Goal: Find specific page/section: Find specific page/section

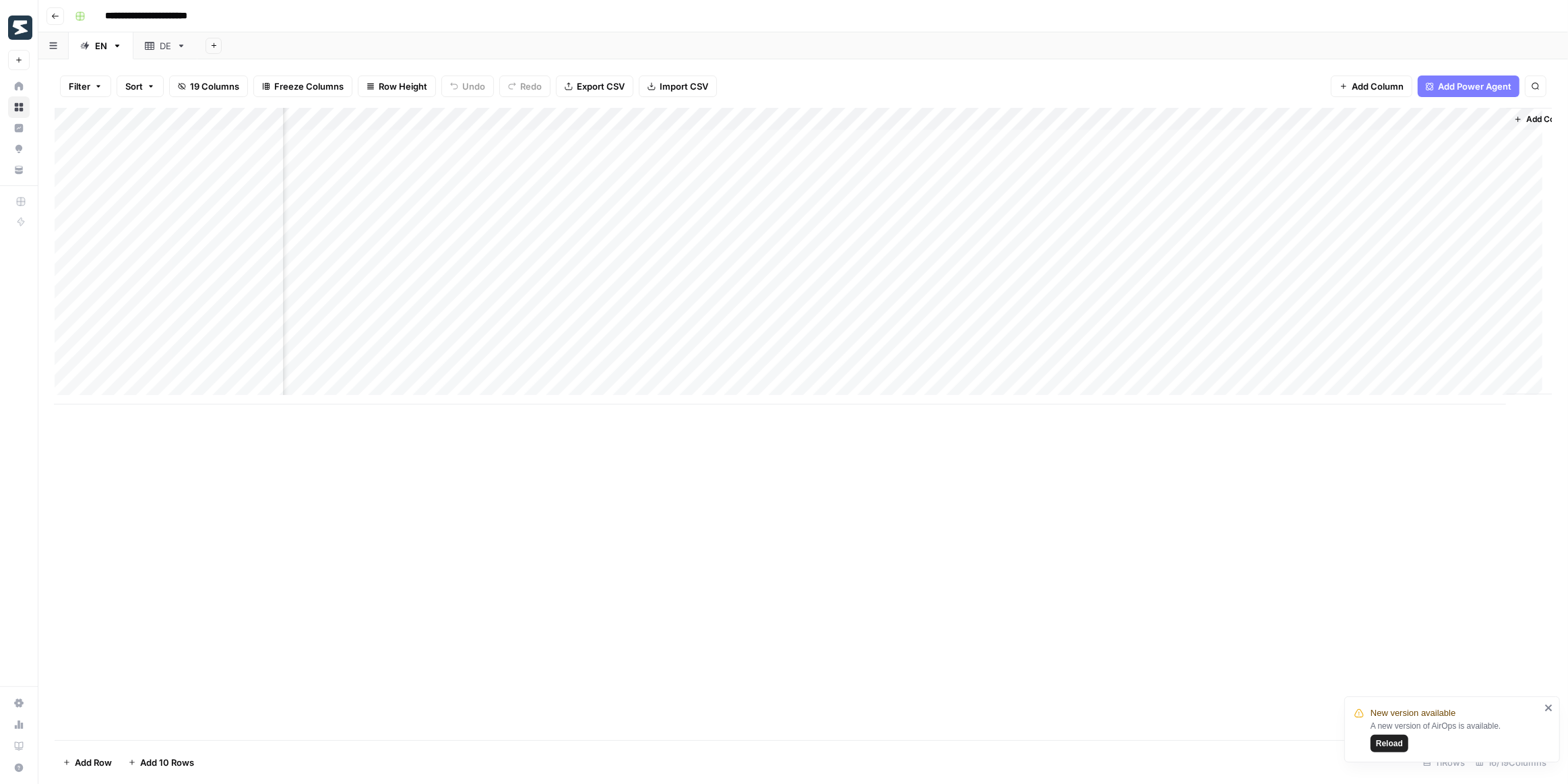
scroll to position [0, 623]
click at [1388, 744] on span "Reload" at bounding box center [1389, 744] width 27 height 12
click at [1045, 120] on div "Add Column" at bounding box center [803, 256] width 1498 height 296
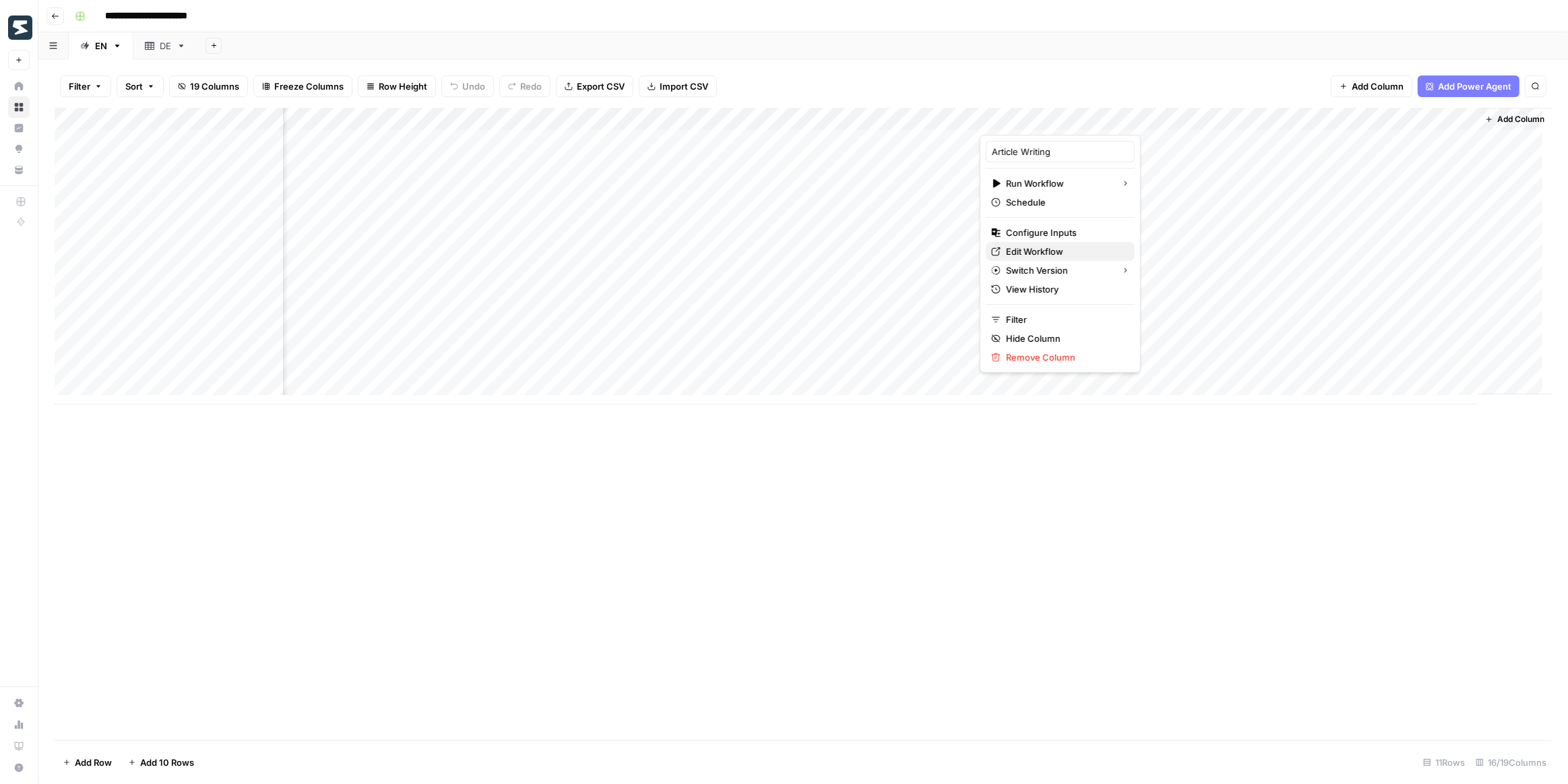
click at [1032, 248] on span "Edit Workflow" at bounding box center [1065, 252] width 118 height 14
click at [1175, 136] on div "Add Column" at bounding box center [803, 256] width 1498 height 296
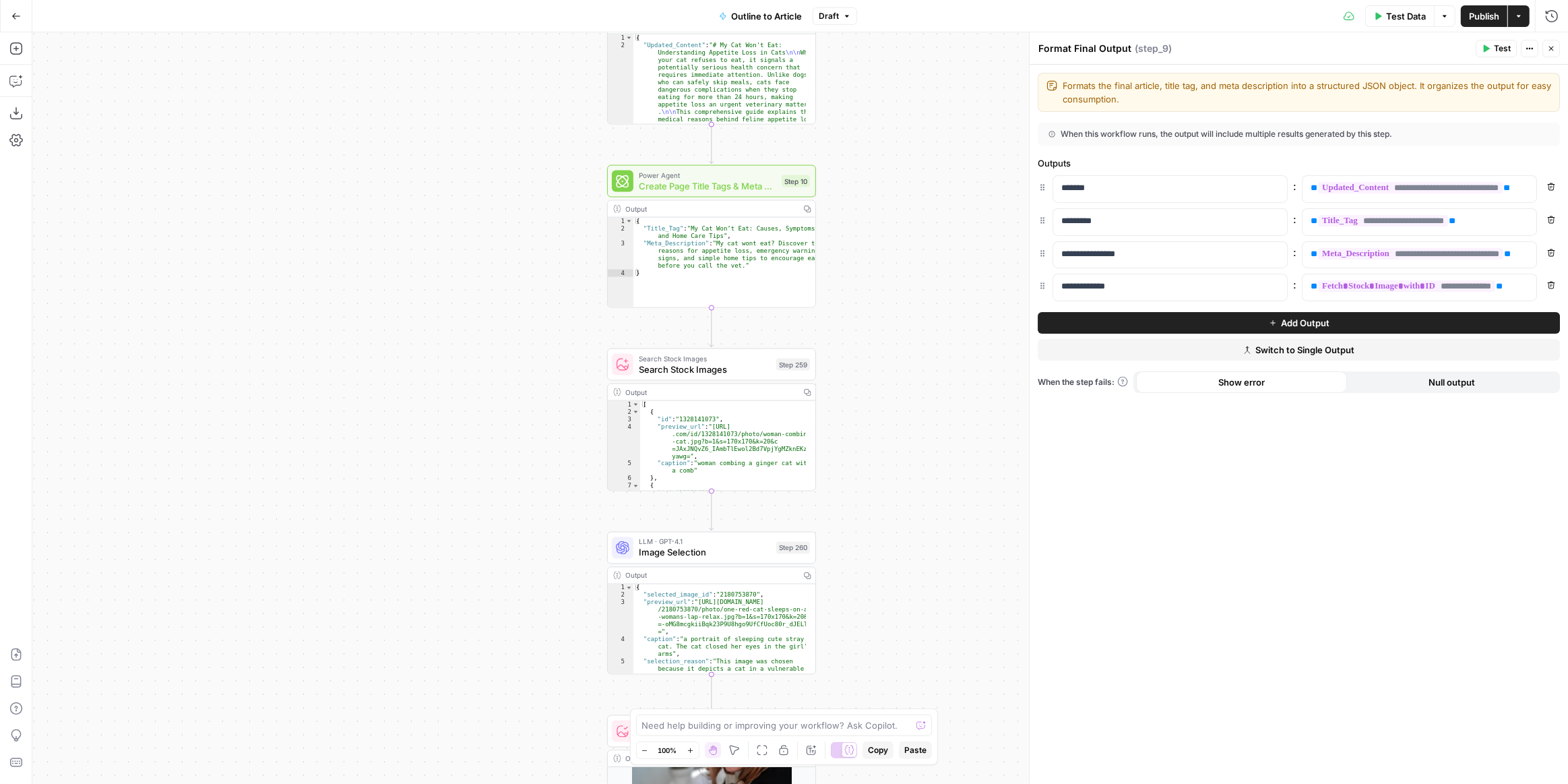
scroll to position [221, 0]
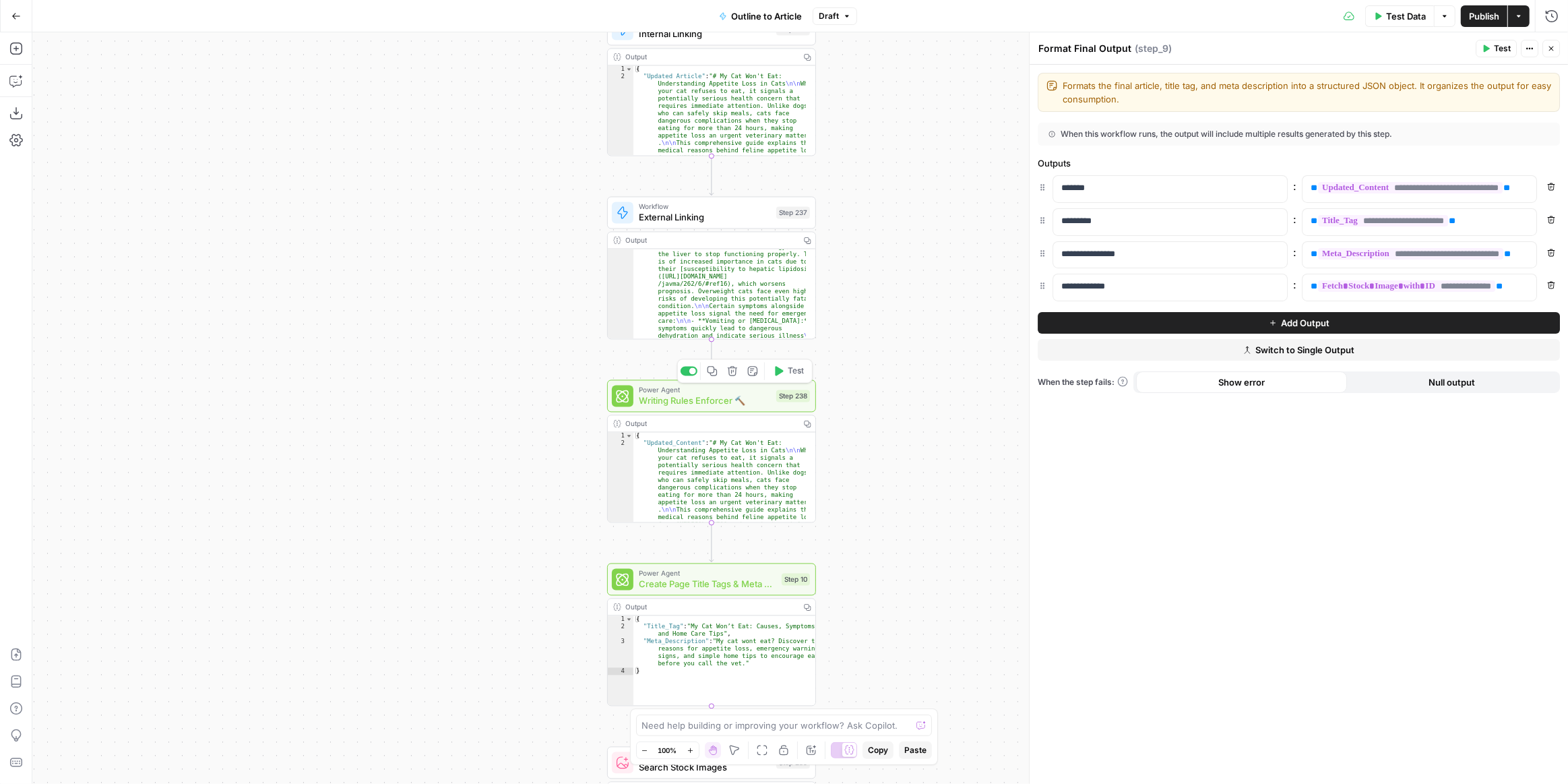
click at [754, 406] on span "Writing Rules Enforcer 🔨" at bounding box center [705, 401] width 132 height 14
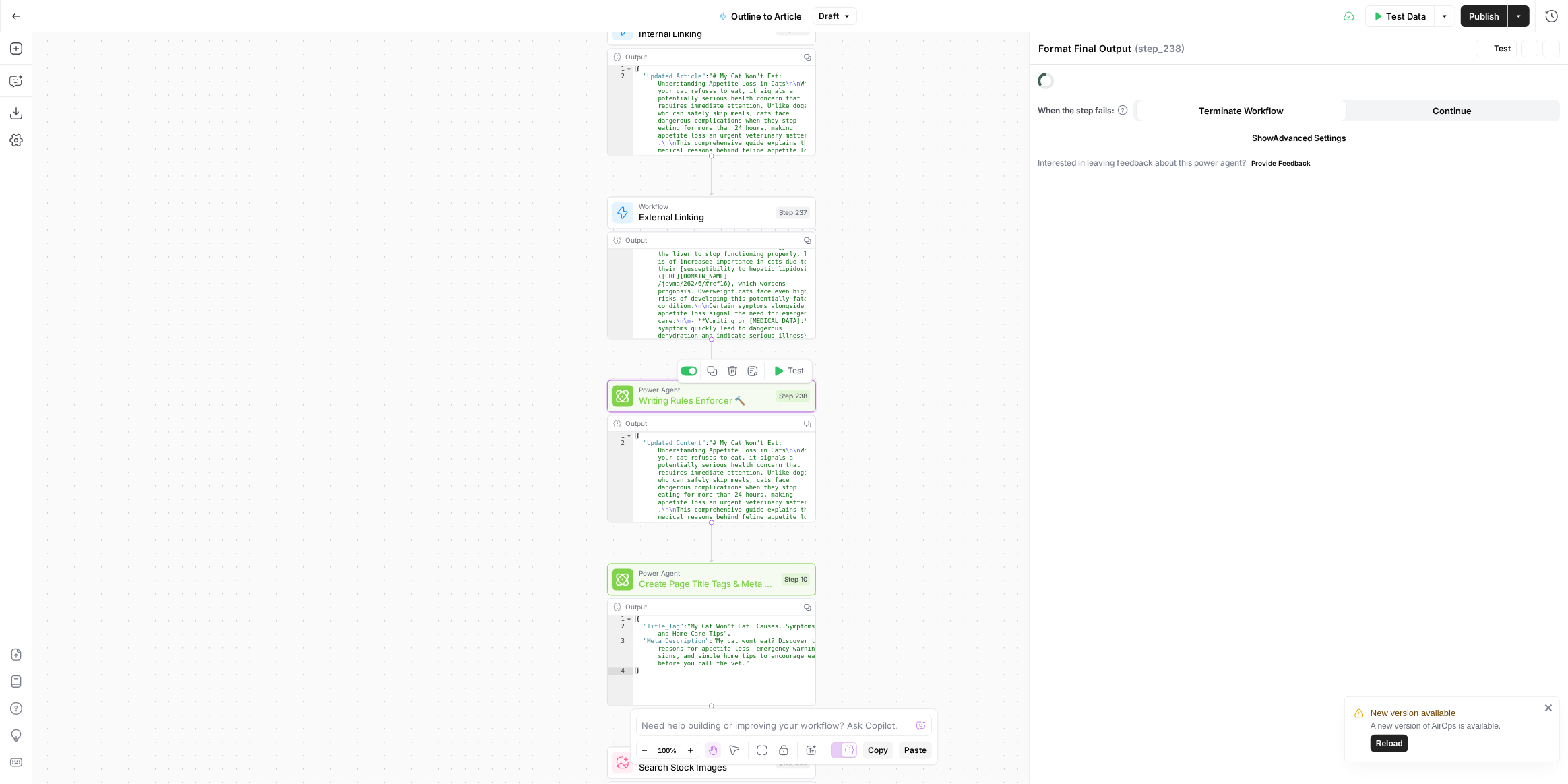
type textarea "Writing Rules Enforcer 🔨"
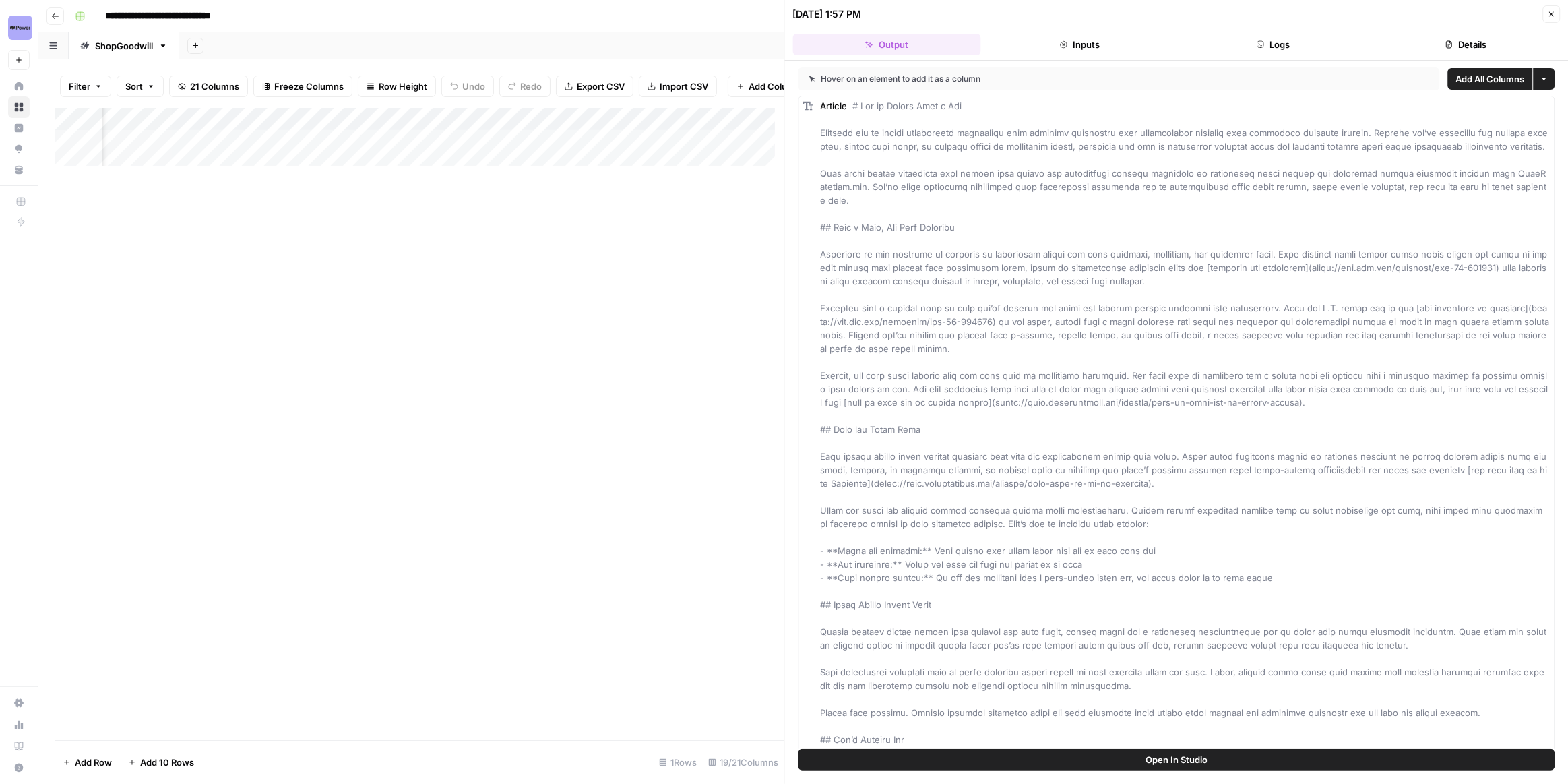
scroll to position [0, 1616]
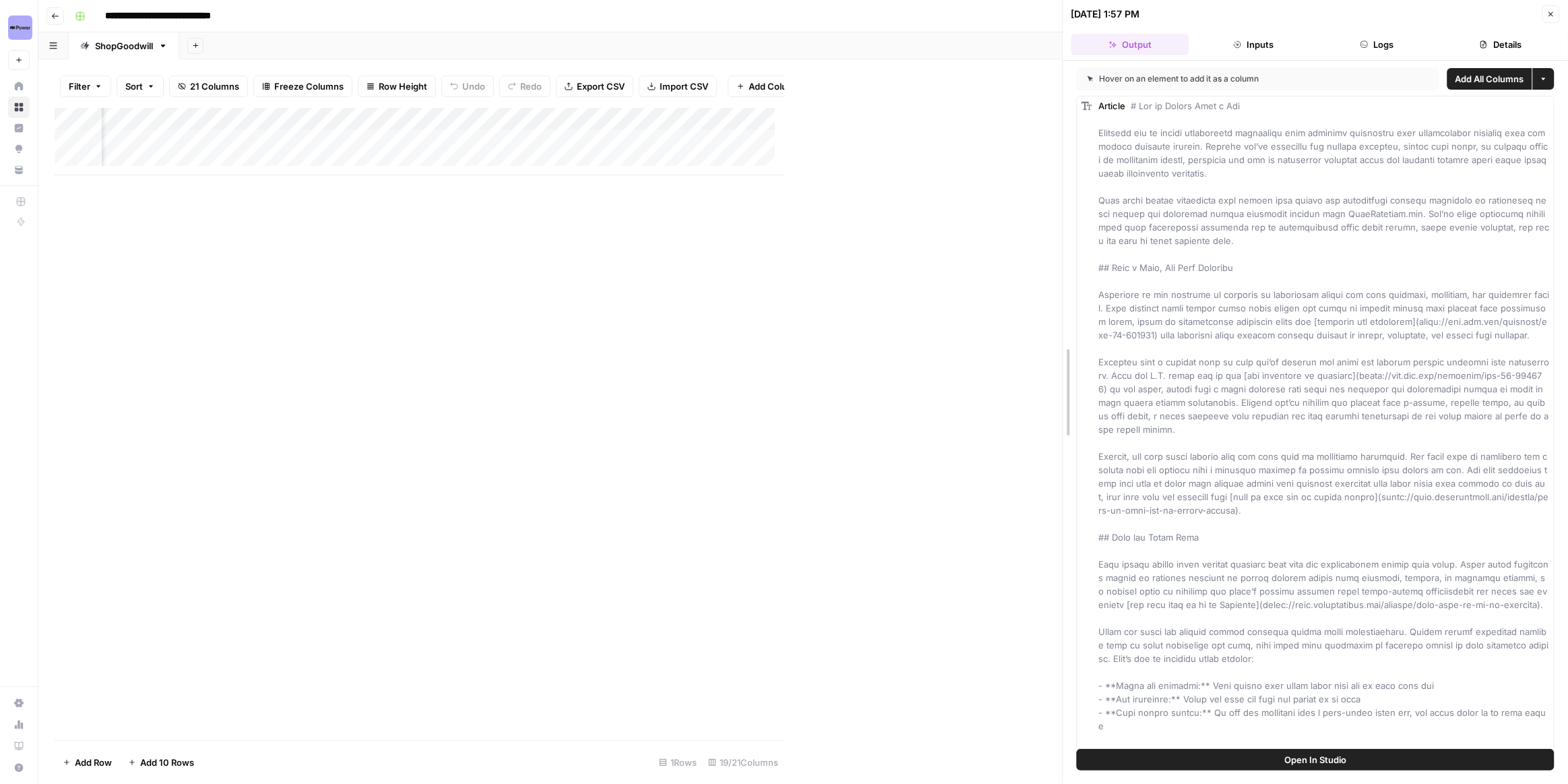
drag, startPoint x: 784, startPoint y: 268, endPoint x: 1064, endPoint y: 288, distance: 280.7
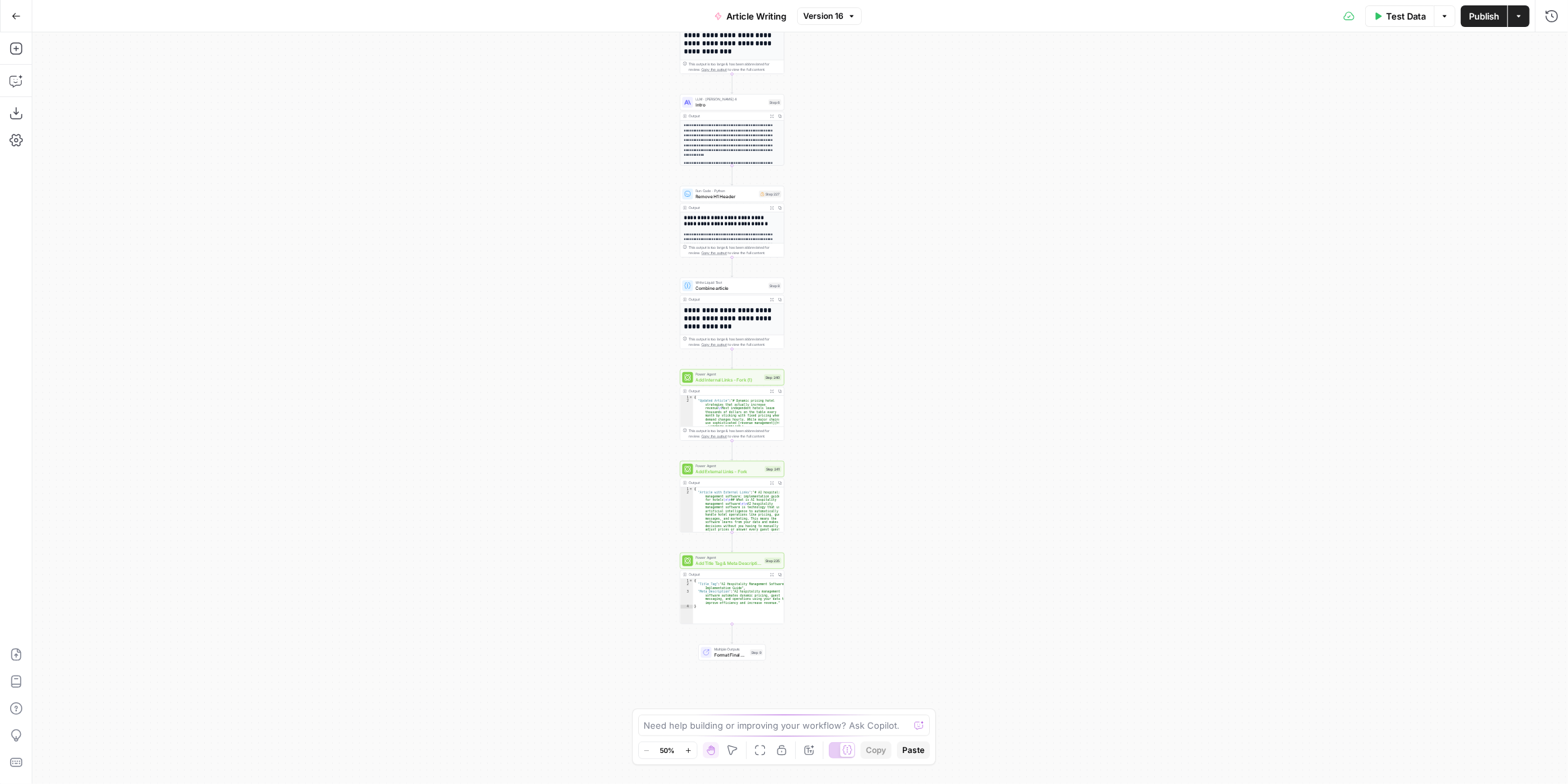
drag, startPoint x: 935, startPoint y: 417, endPoint x: 901, endPoint y: 279, distance: 142.1
click at [901, 279] on div "**********" at bounding box center [800, 408] width 1536 height 752
click at [835, 342] on div "**********" at bounding box center [800, 408] width 1536 height 752
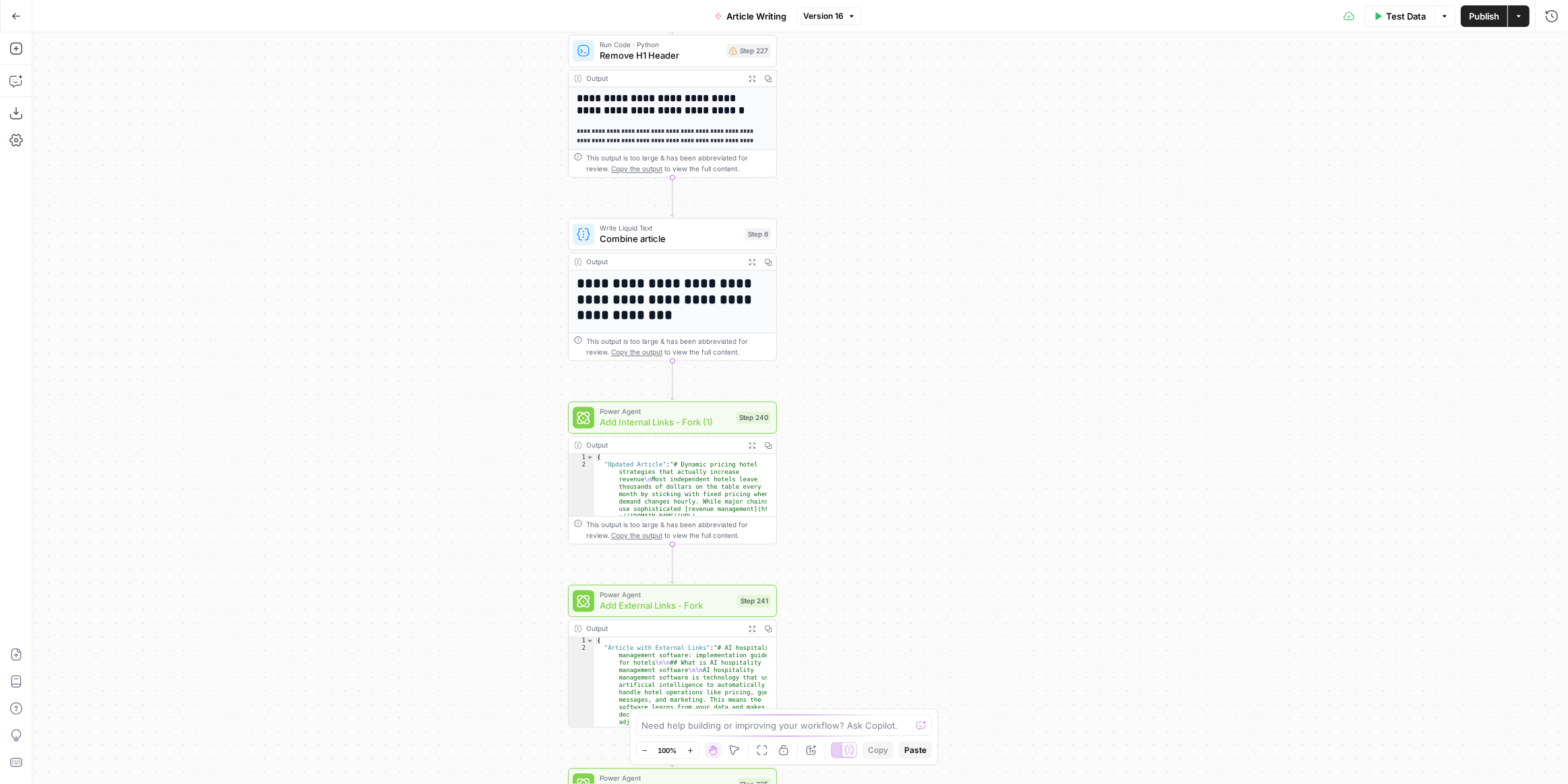
drag, startPoint x: 789, startPoint y: 318, endPoint x: 832, endPoint y: 324, distance: 43.4
click at [832, 324] on div "**********" at bounding box center [800, 408] width 1536 height 752
click at [752, 265] on button "Expand Output" at bounding box center [752, 262] width 16 height 16
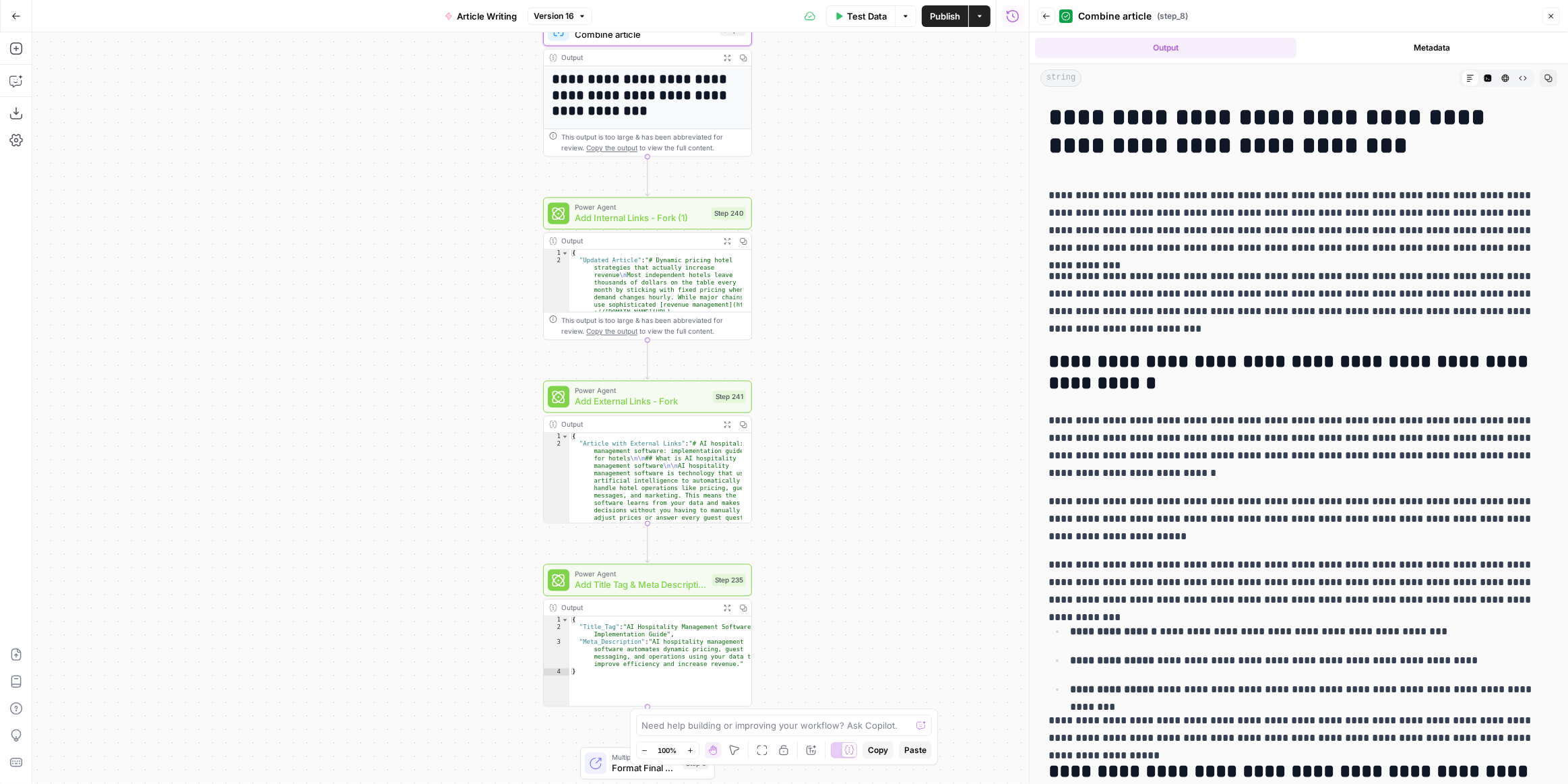
drag, startPoint x: 832, startPoint y: 470, endPoint x: 831, endPoint y: 334, distance: 136.0
click at [831, 334] on div "**********" at bounding box center [530, 408] width 997 height 752
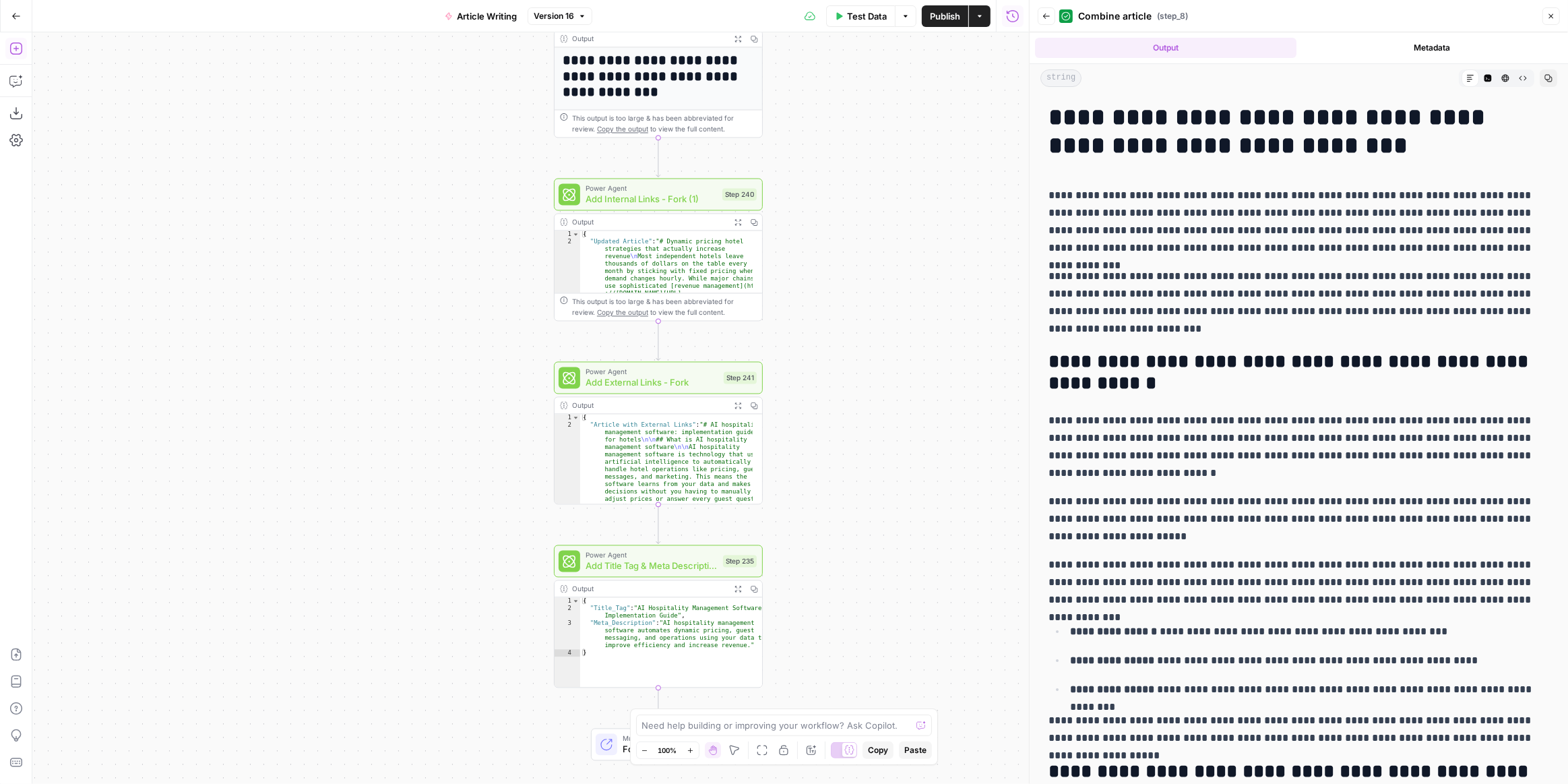
click at [11, 47] on icon "button" at bounding box center [16, 49] width 14 height 14
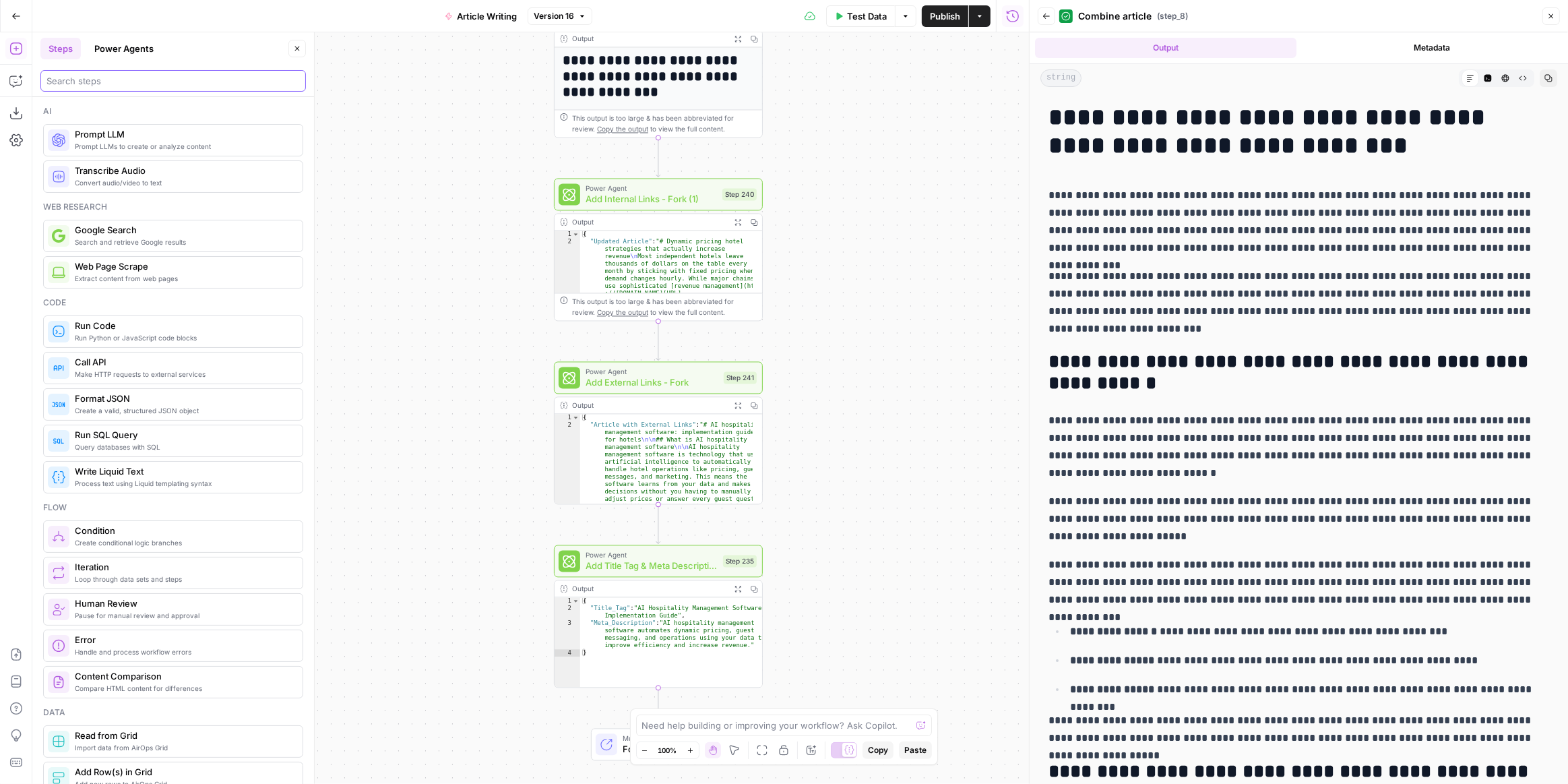
click at [107, 77] on input "search" at bounding box center [173, 81] width 254 height 14
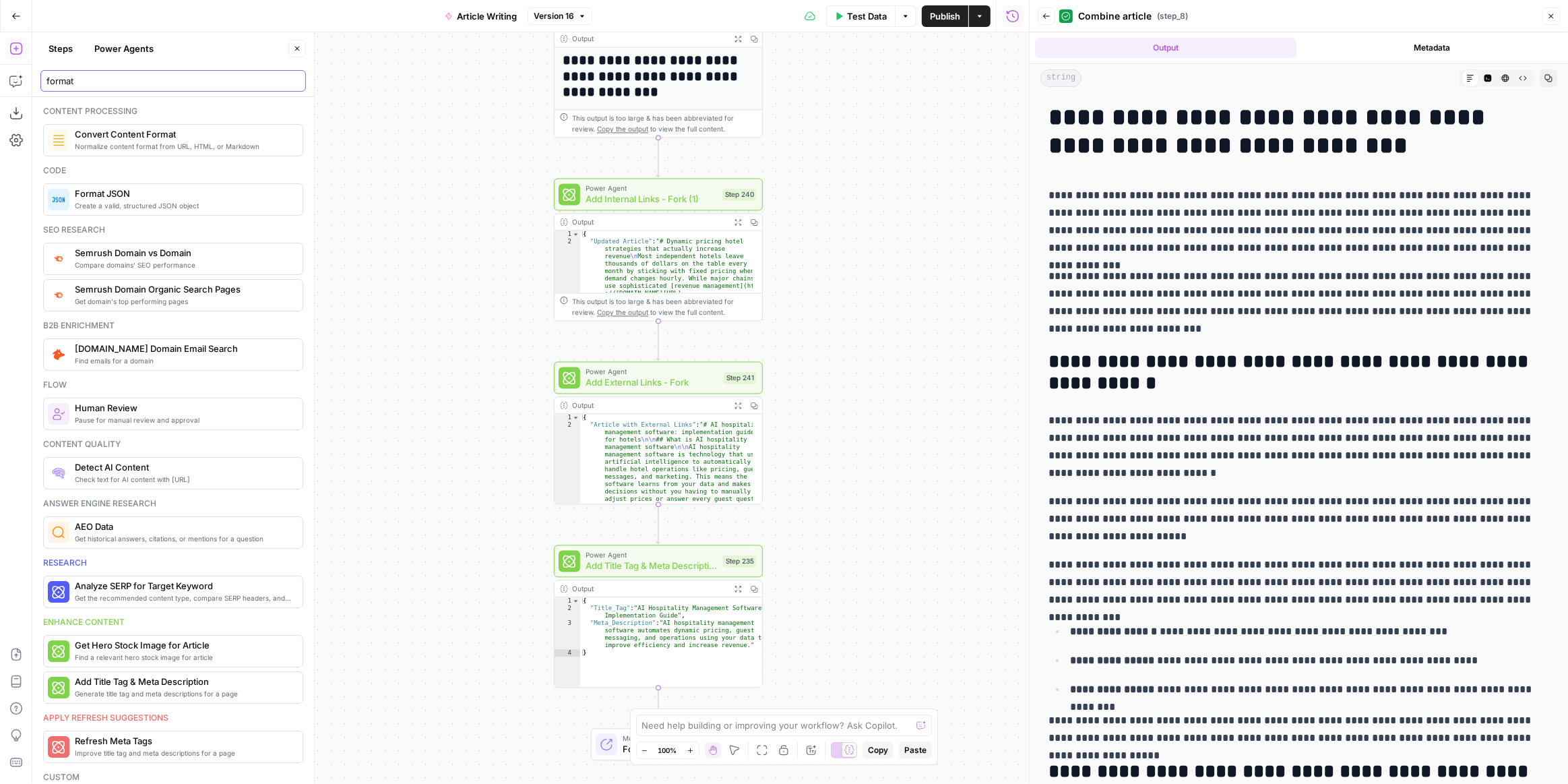
type input "format"
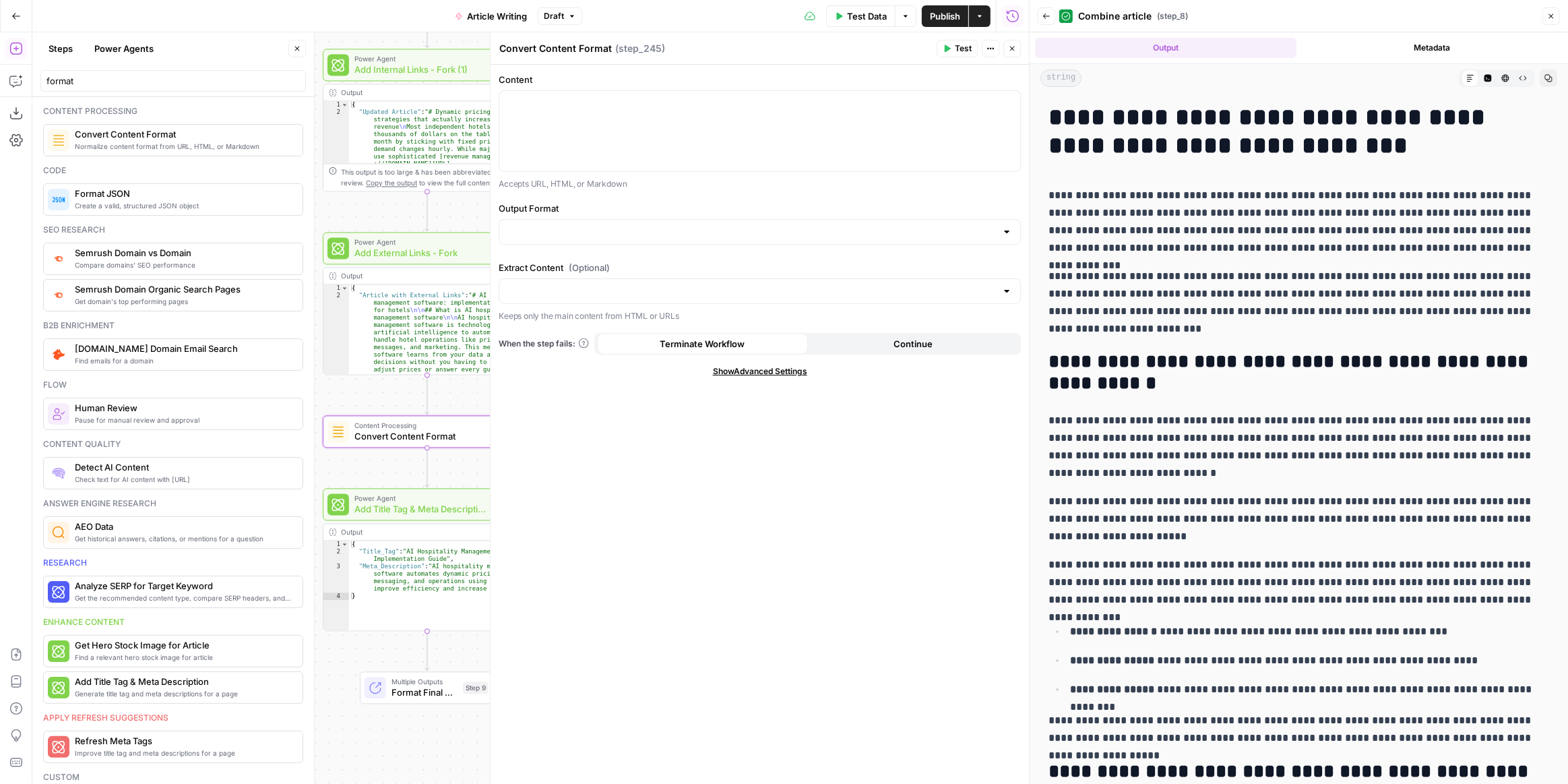
drag, startPoint x: 444, startPoint y: 288, endPoint x: 215, endPoint y: 155, distance: 264.8
click at [213, 155] on body "Smartness New Home Browse Insights Opportunities Your Data Recent Grids Article…" at bounding box center [784, 392] width 1568 height 784
click at [297, 50] on icon "button" at bounding box center [297, 48] width 8 height 8
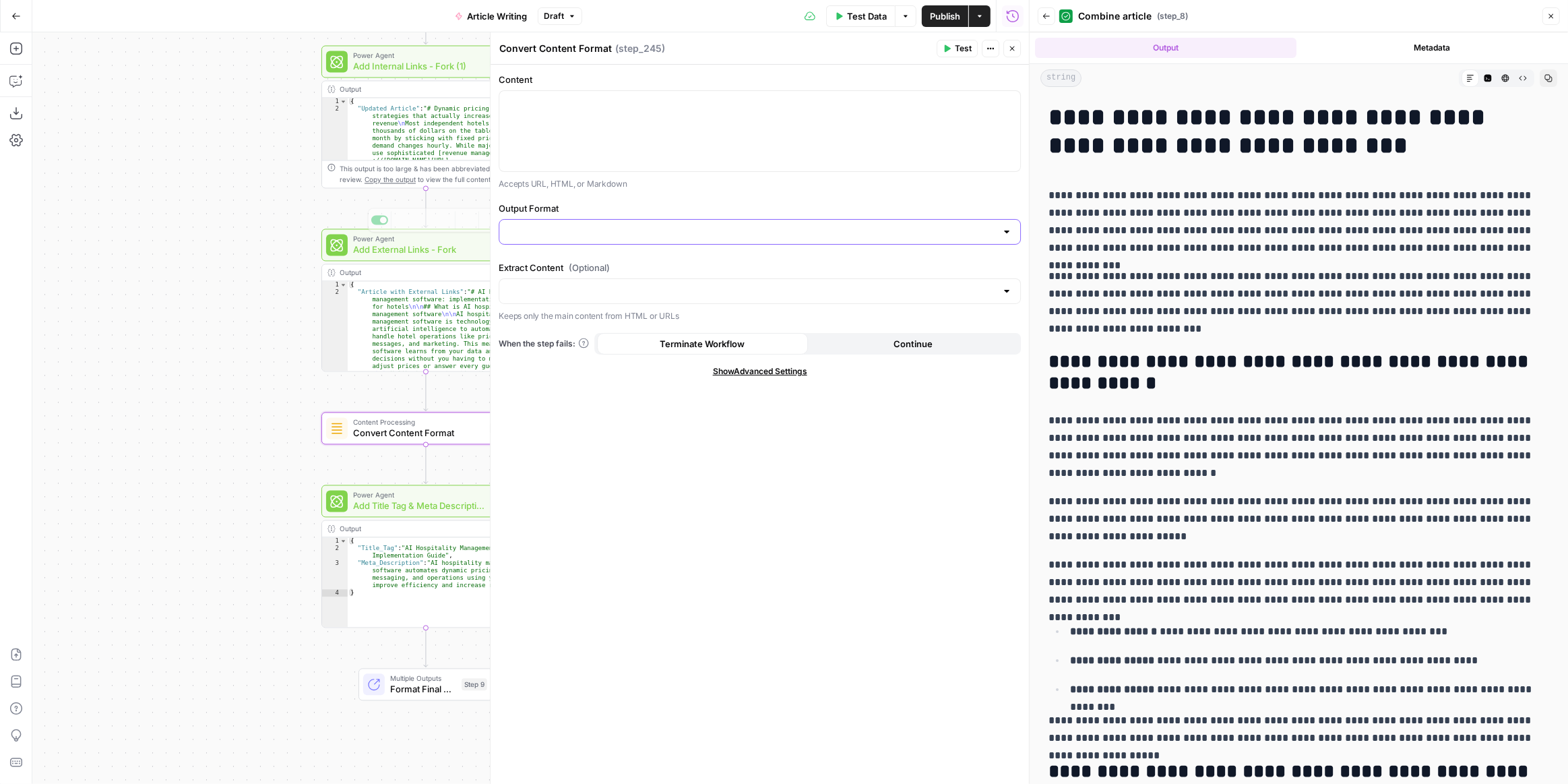
click at [604, 232] on input "Output Format" at bounding box center [752, 232] width 488 height 14
click at [582, 282] on span "Markdown" at bounding box center [757, 283] width 494 height 14
type input "Markdown"
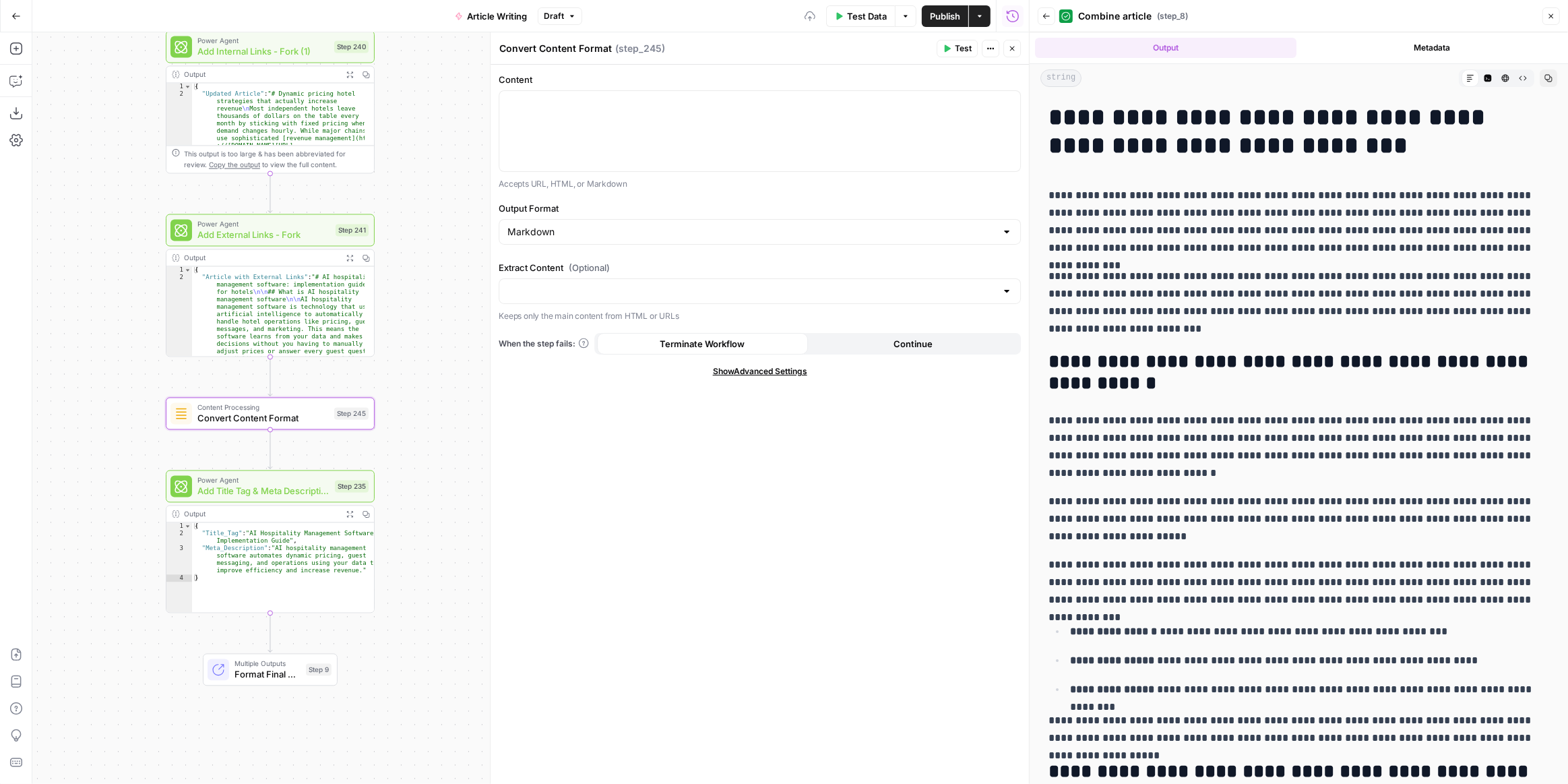
drag, startPoint x: 199, startPoint y: 356, endPoint x: 117, endPoint y: 348, distance: 82.4
click at [99, 354] on div "**********" at bounding box center [530, 408] width 997 height 752
click at [656, 127] on div at bounding box center [760, 131] width 521 height 81
click at [1012, 102] on button "Variables Menu" at bounding box center [1008, 103] width 10 height 10
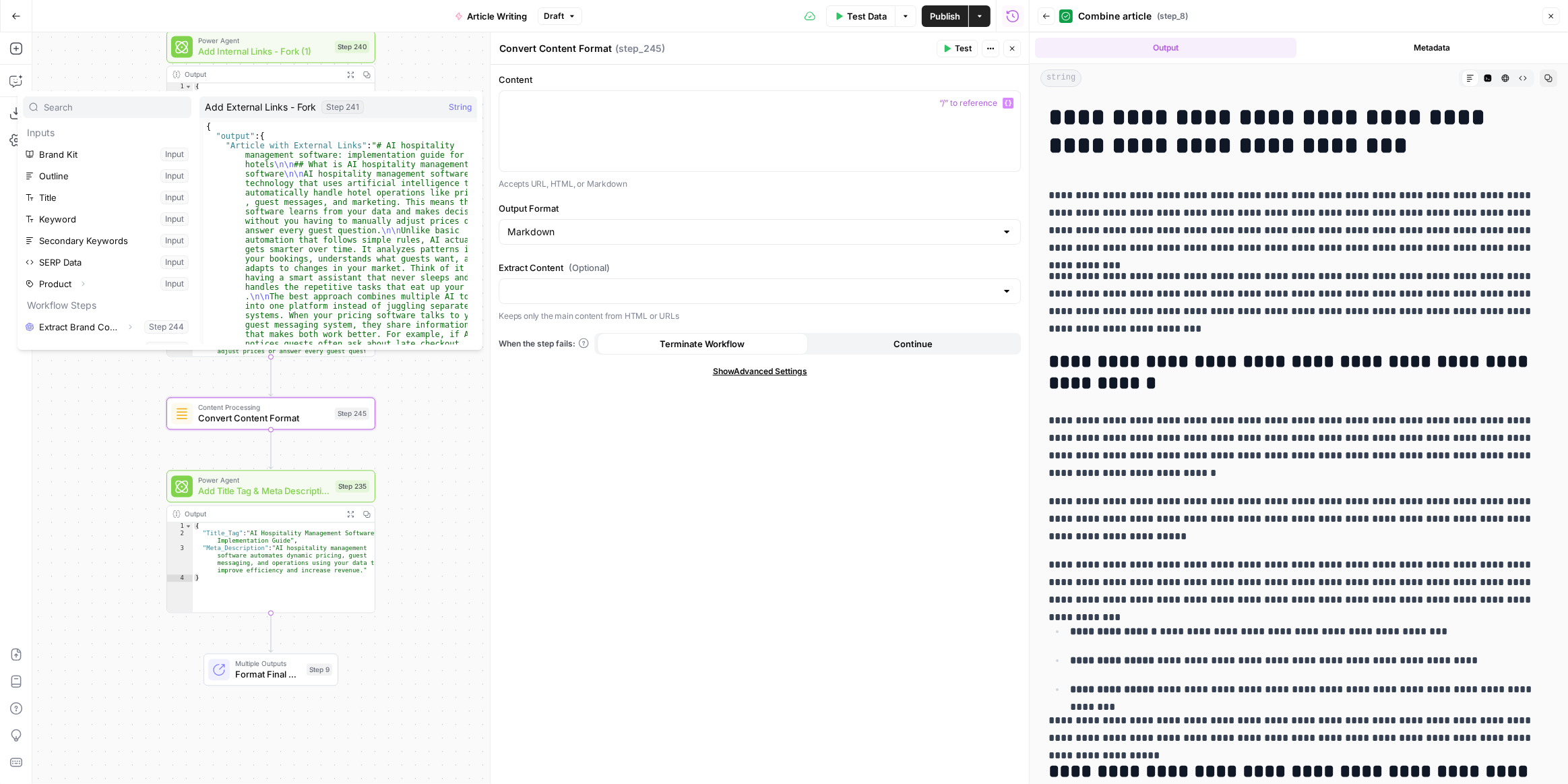
scroll to position [144, 0]
click at [128, 331] on icon "button" at bounding box center [132, 334] width 8 height 8
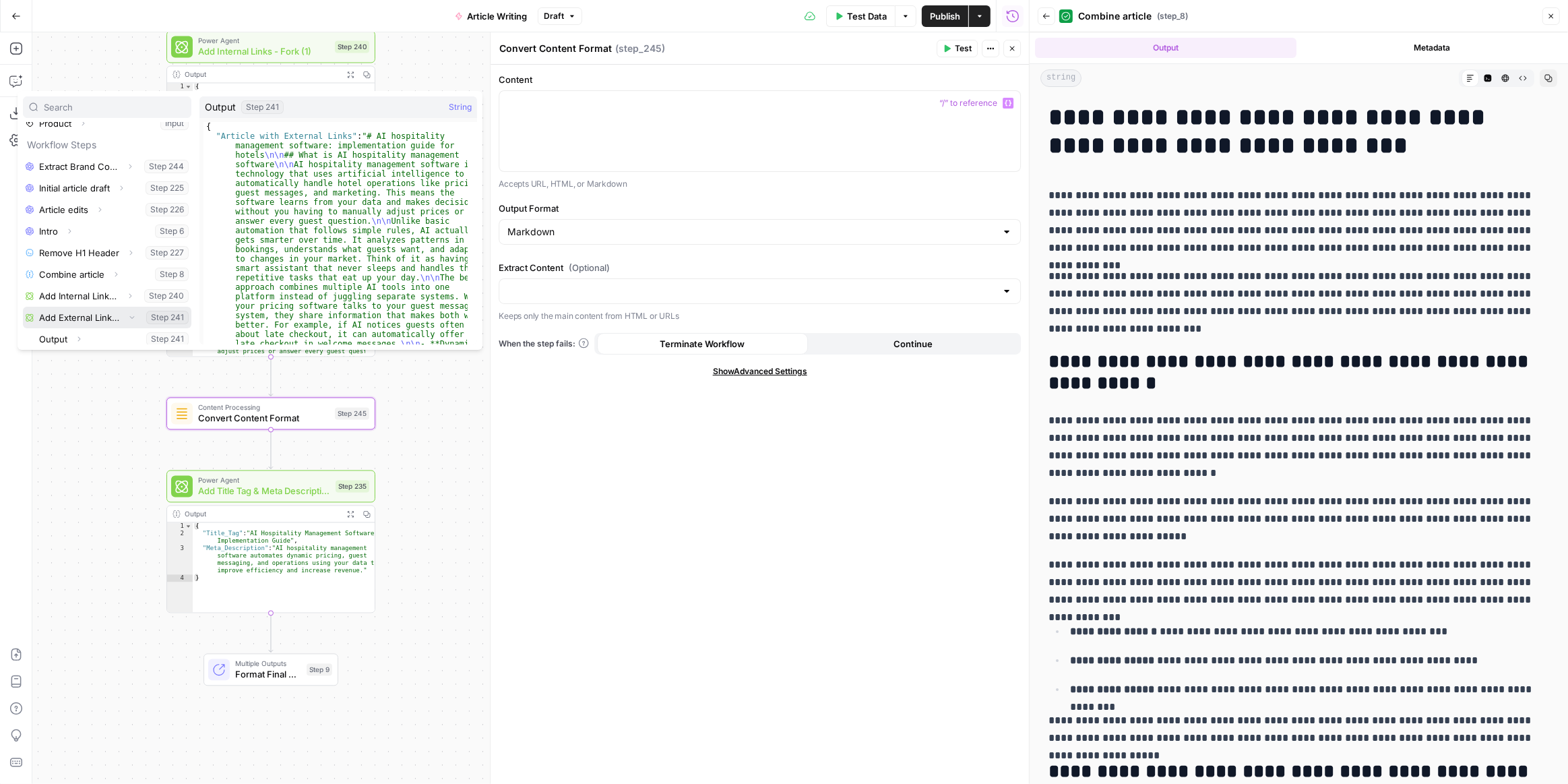
scroll to position [165, 0]
click at [82, 333] on icon "button" at bounding box center [78, 334] width 8 height 8
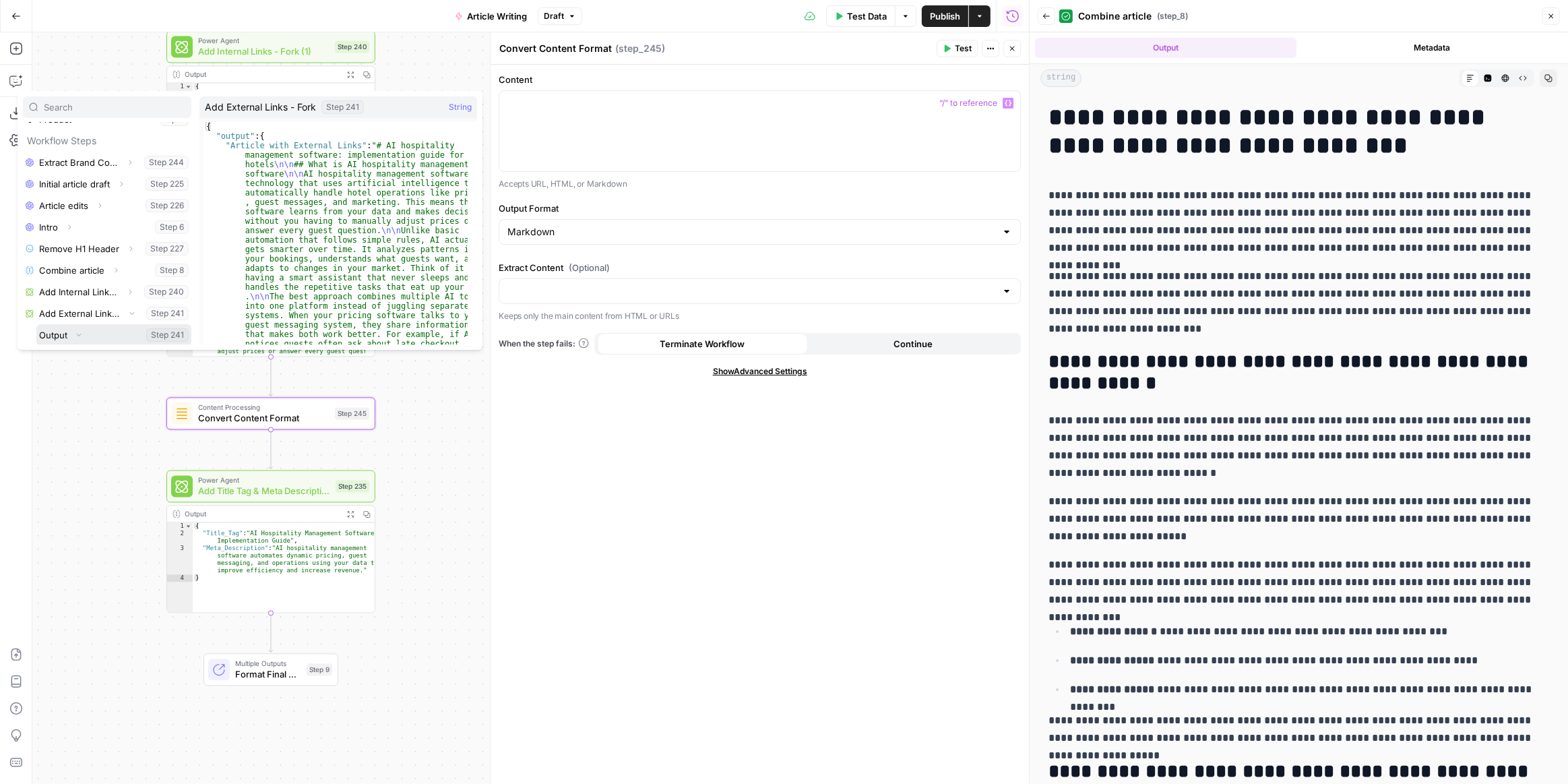
scroll to position [186, 0]
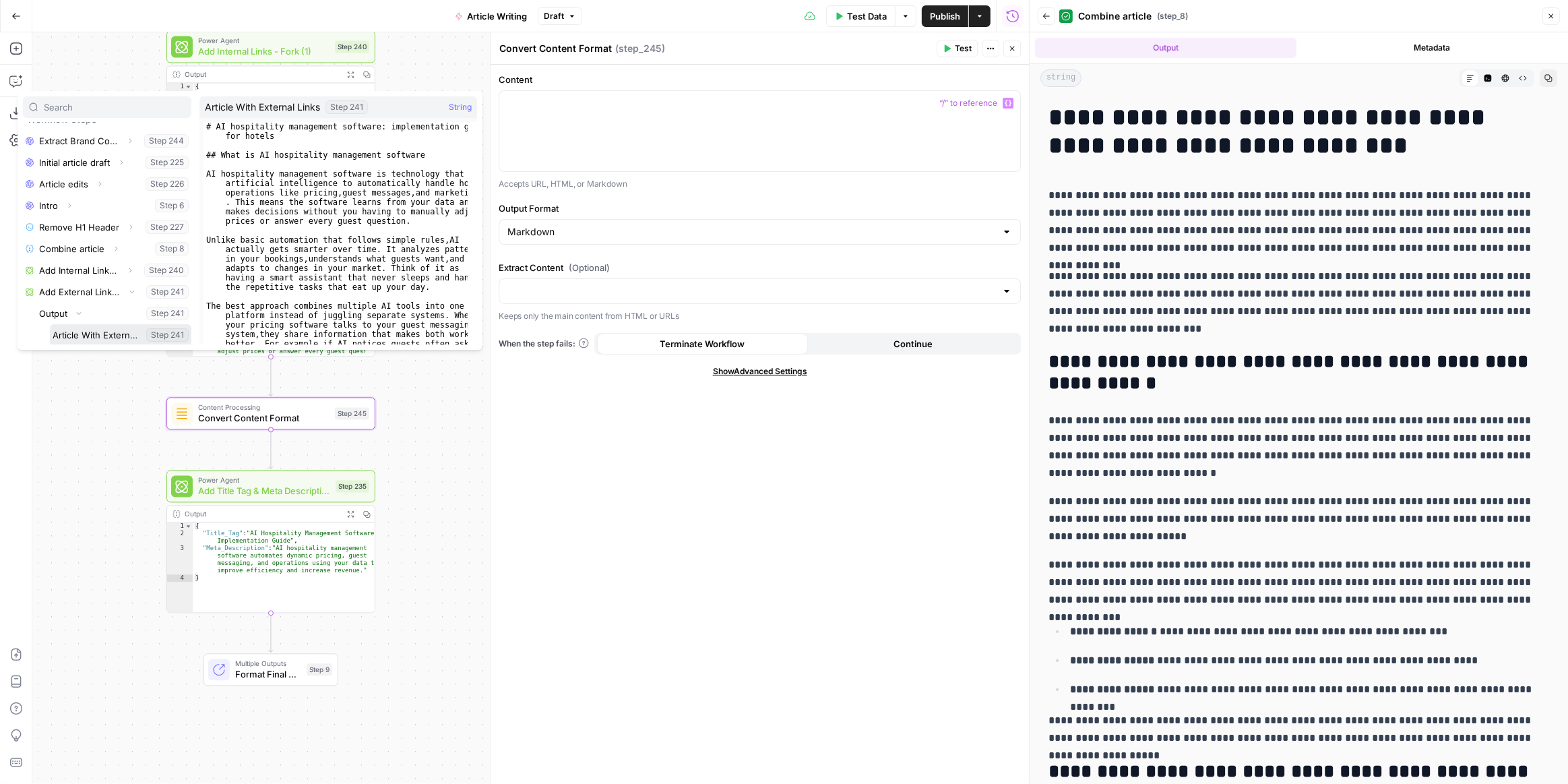
click at [94, 331] on button "Select variable Article With External Links" at bounding box center [120, 334] width 141 height 22
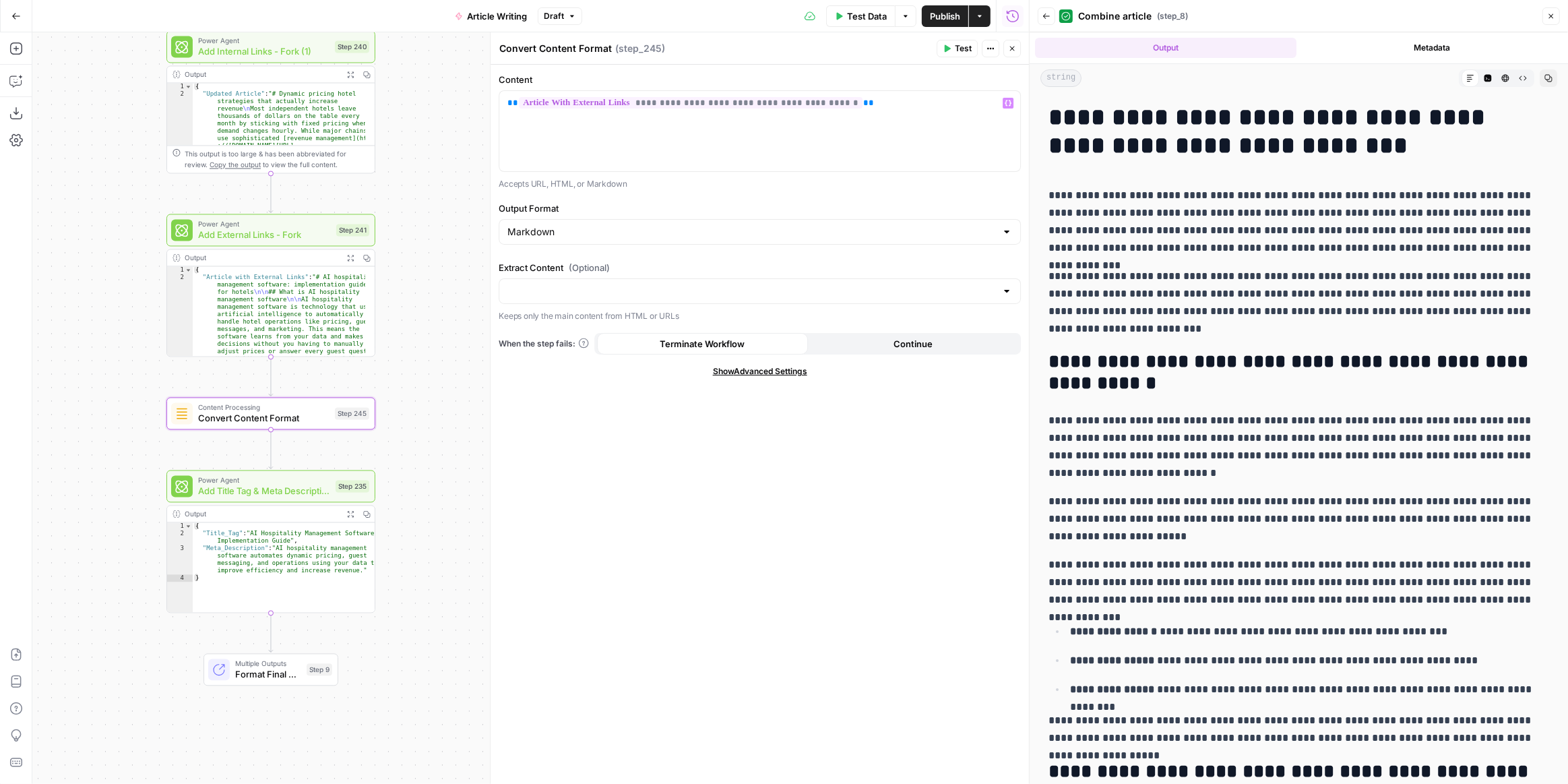
click at [963, 47] on span "Test" at bounding box center [963, 49] width 16 height 12
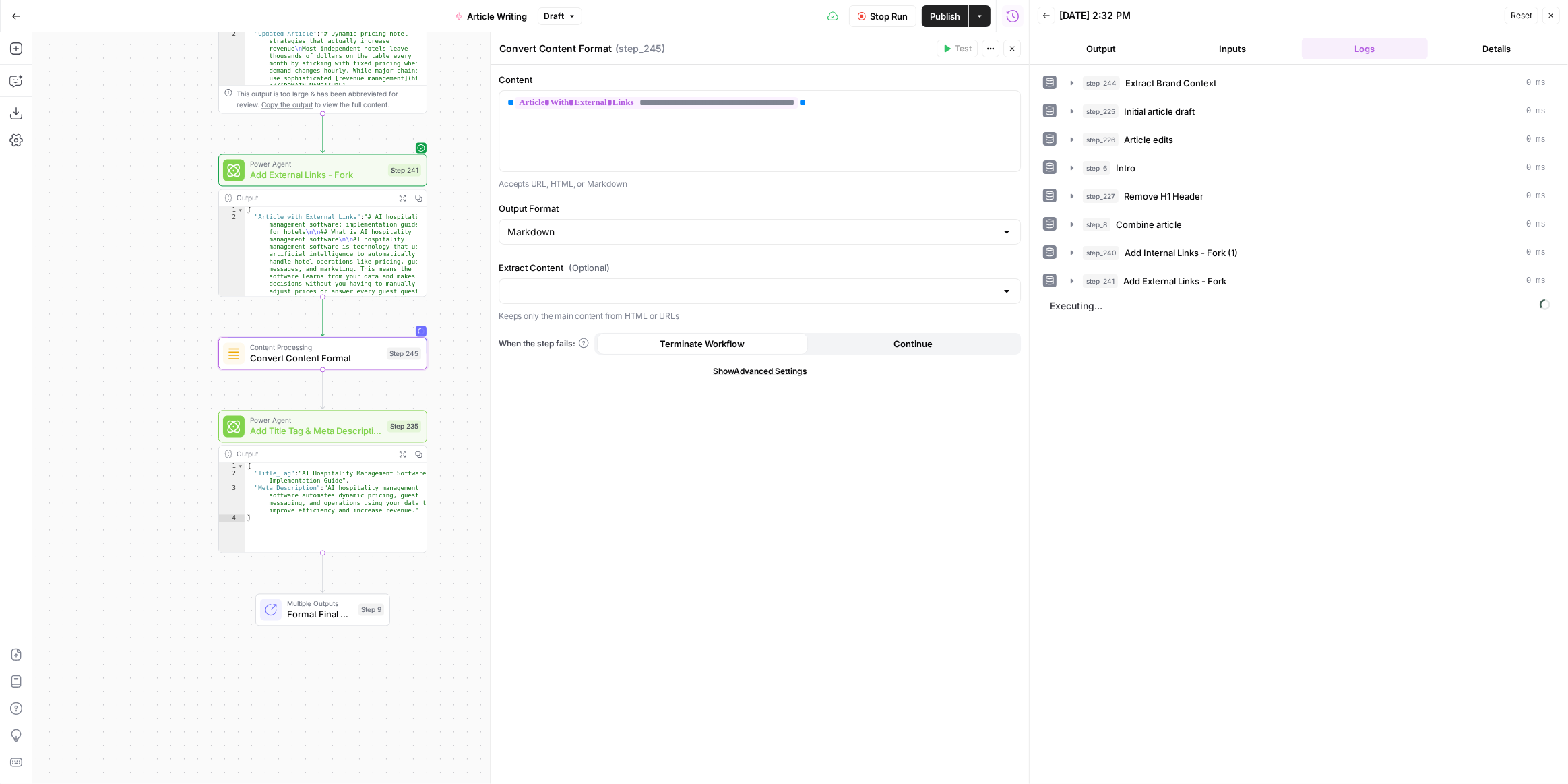
drag, startPoint x: 446, startPoint y: 418, endPoint x: 484, endPoint y: 372, distance: 59.7
click at [484, 372] on body "Smartness New Home Browse Insights Opportunities Your Data Recent Grids Article…" at bounding box center [784, 392] width 1568 height 784
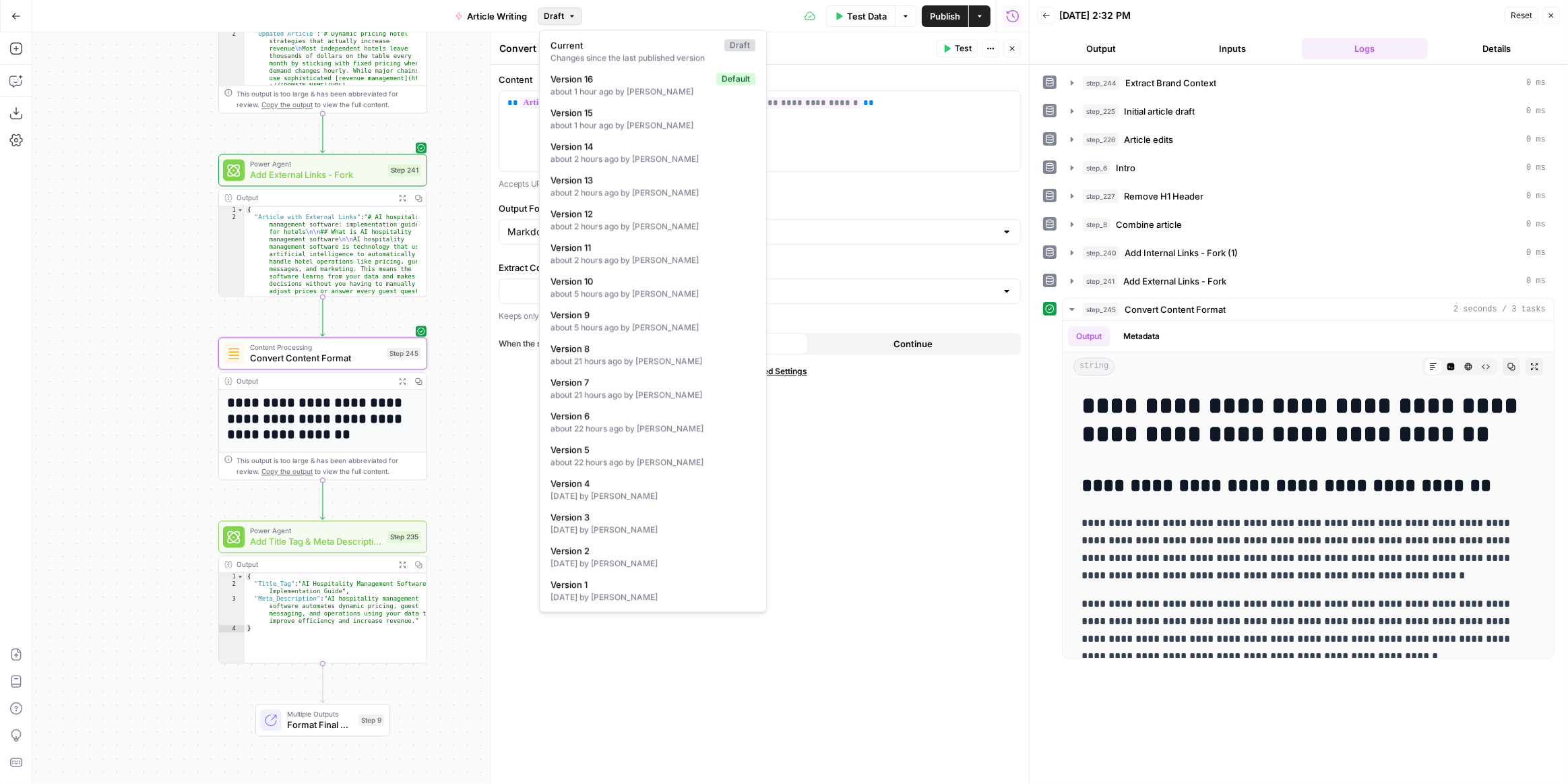
click at [563, 16] on span "Draft" at bounding box center [553, 16] width 20 height 12
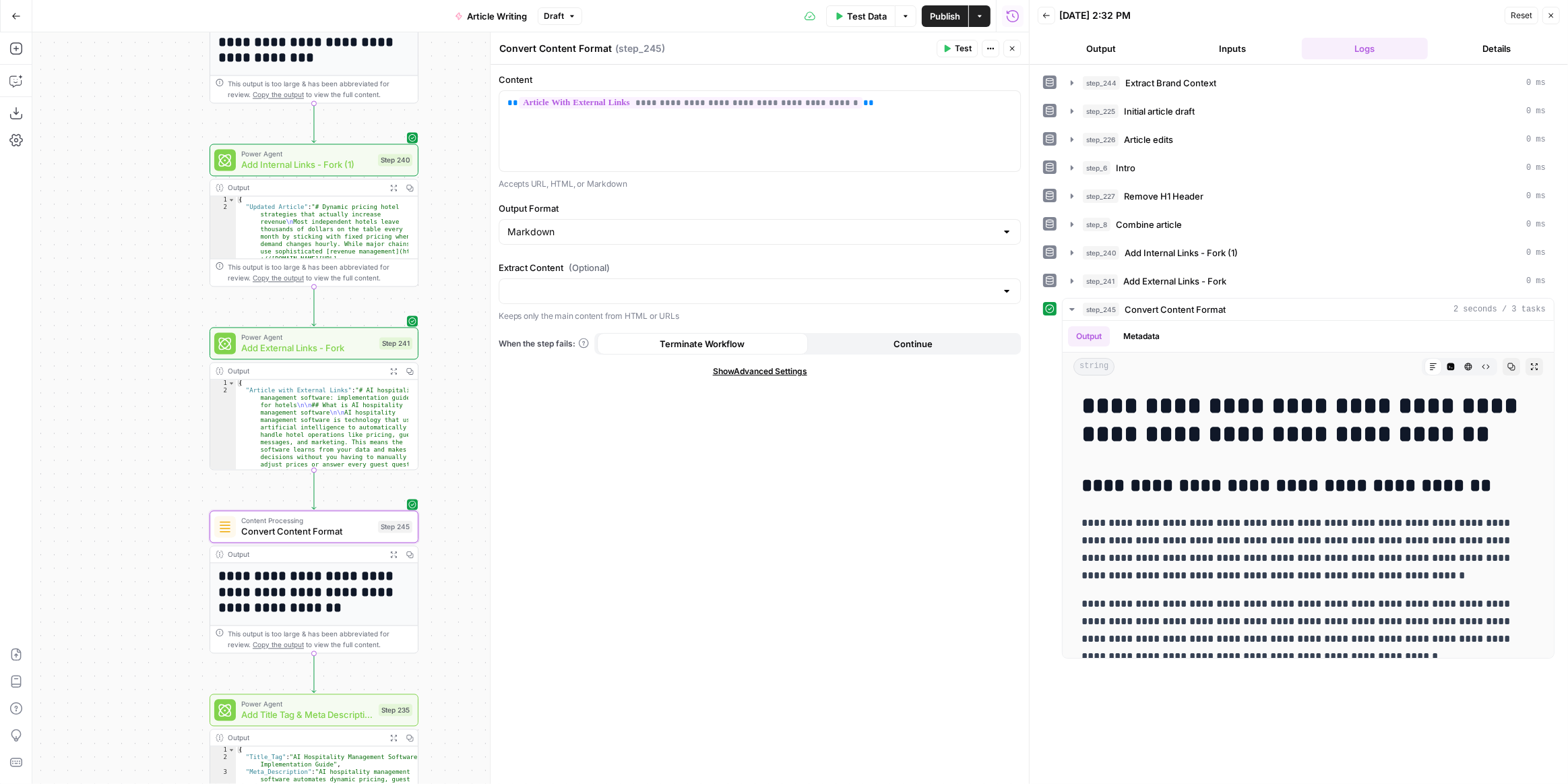
drag, startPoint x: 463, startPoint y: 159, endPoint x: 455, endPoint y: 334, distance: 175.2
click at [455, 334] on div "**********" at bounding box center [530, 408] width 997 height 752
click at [342, 354] on span "Add External Links - Fork" at bounding box center [307, 348] width 132 height 14
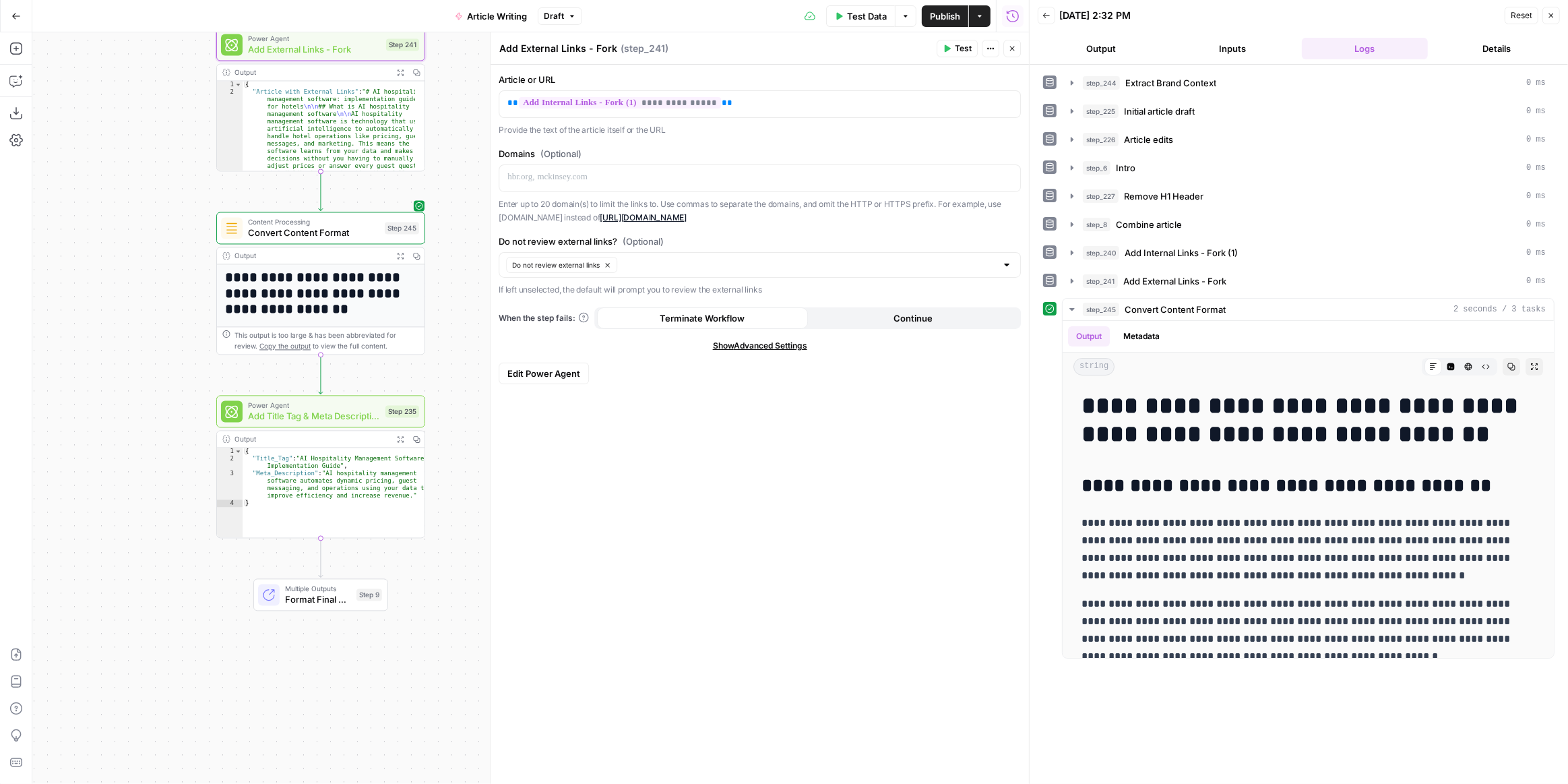
drag, startPoint x: 438, startPoint y: 664, endPoint x: 432, endPoint y: 323, distance: 341.1
click at [432, 323] on div "**********" at bounding box center [530, 408] width 997 height 752
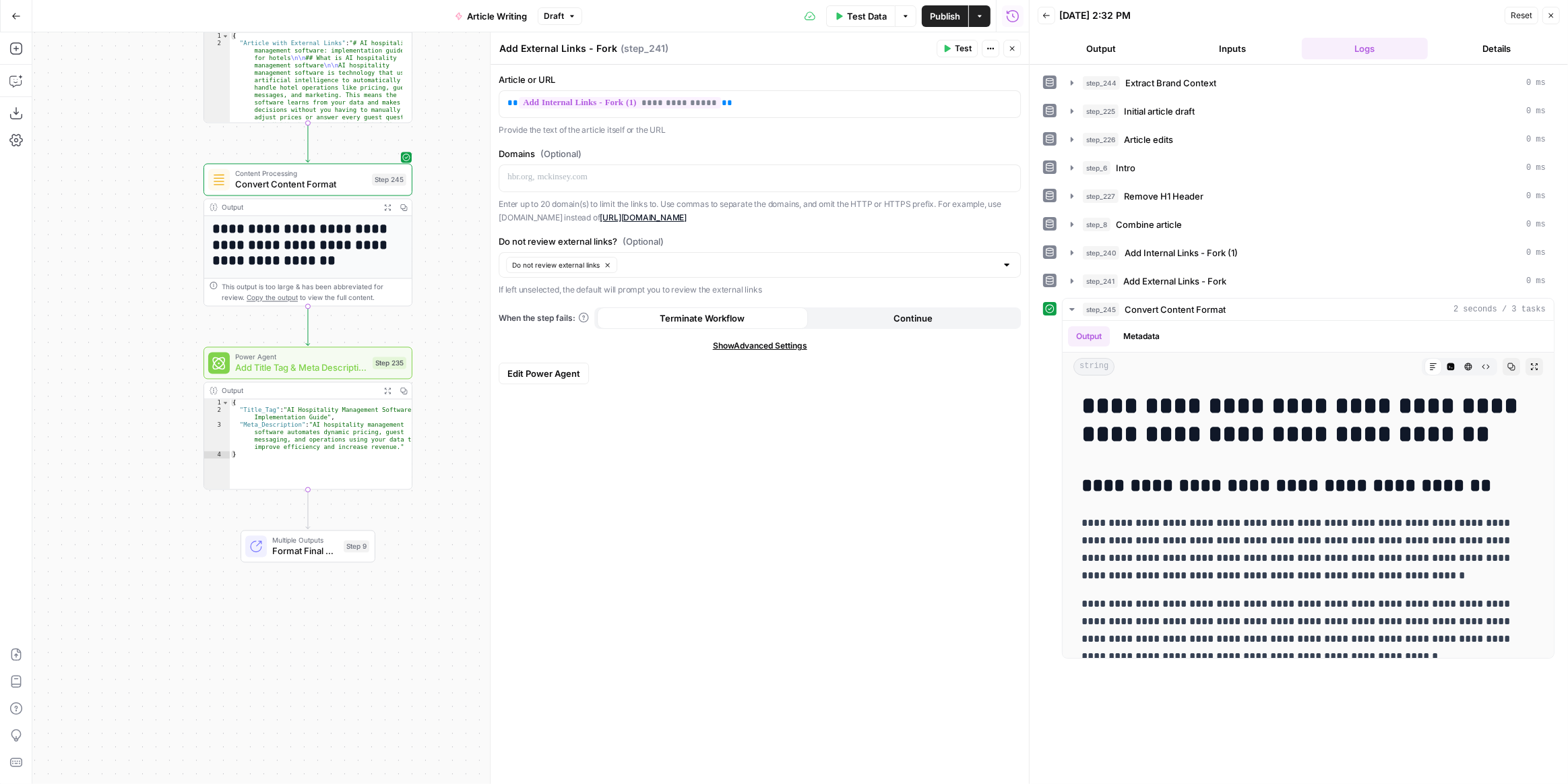
click at [316, 557] on span "Format Final Output" at bounding box center [305, 551] width 66 height 14
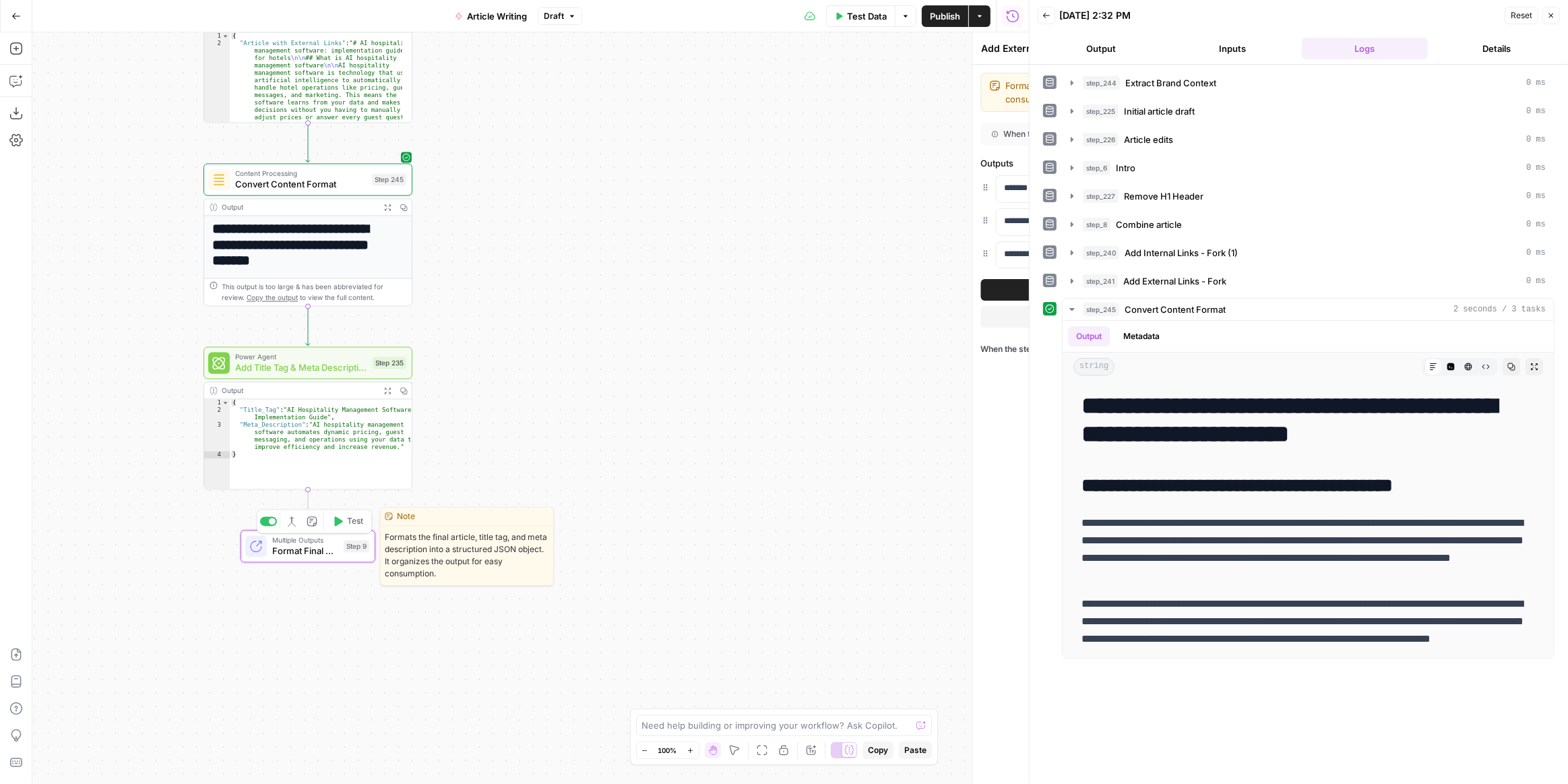
type textarea "Format Final Output"
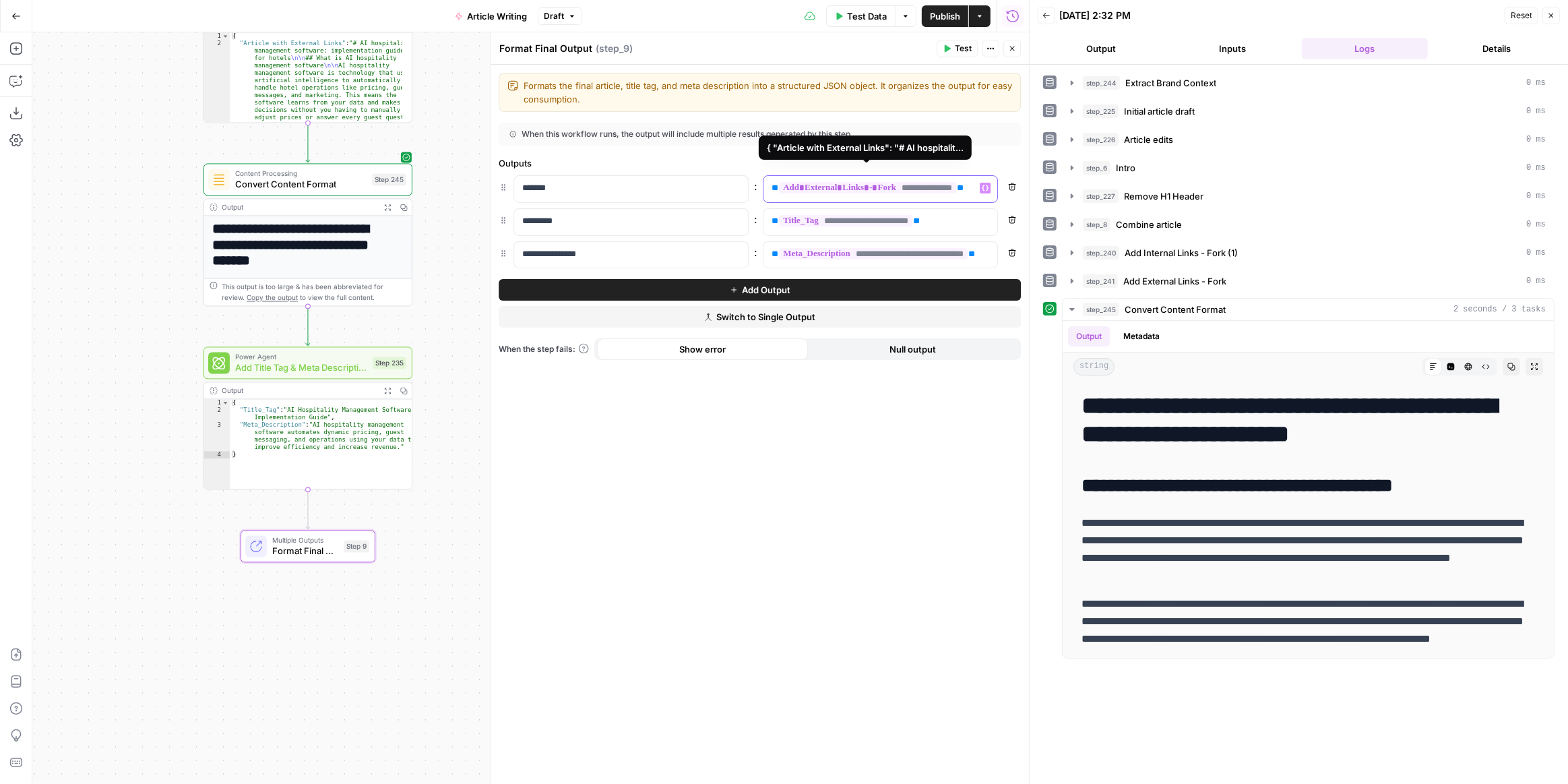
drag, startPoint x: 962, startPoint y: 193, endPoint x: 740, endPoint y: 190, distance: 222.0
click at [740, 190] on div "**********" at bounding box center [759, 189] width 522 height 28
click at [986, 187] on icon "button" at bounding box center [985, 188] width 7 height 7
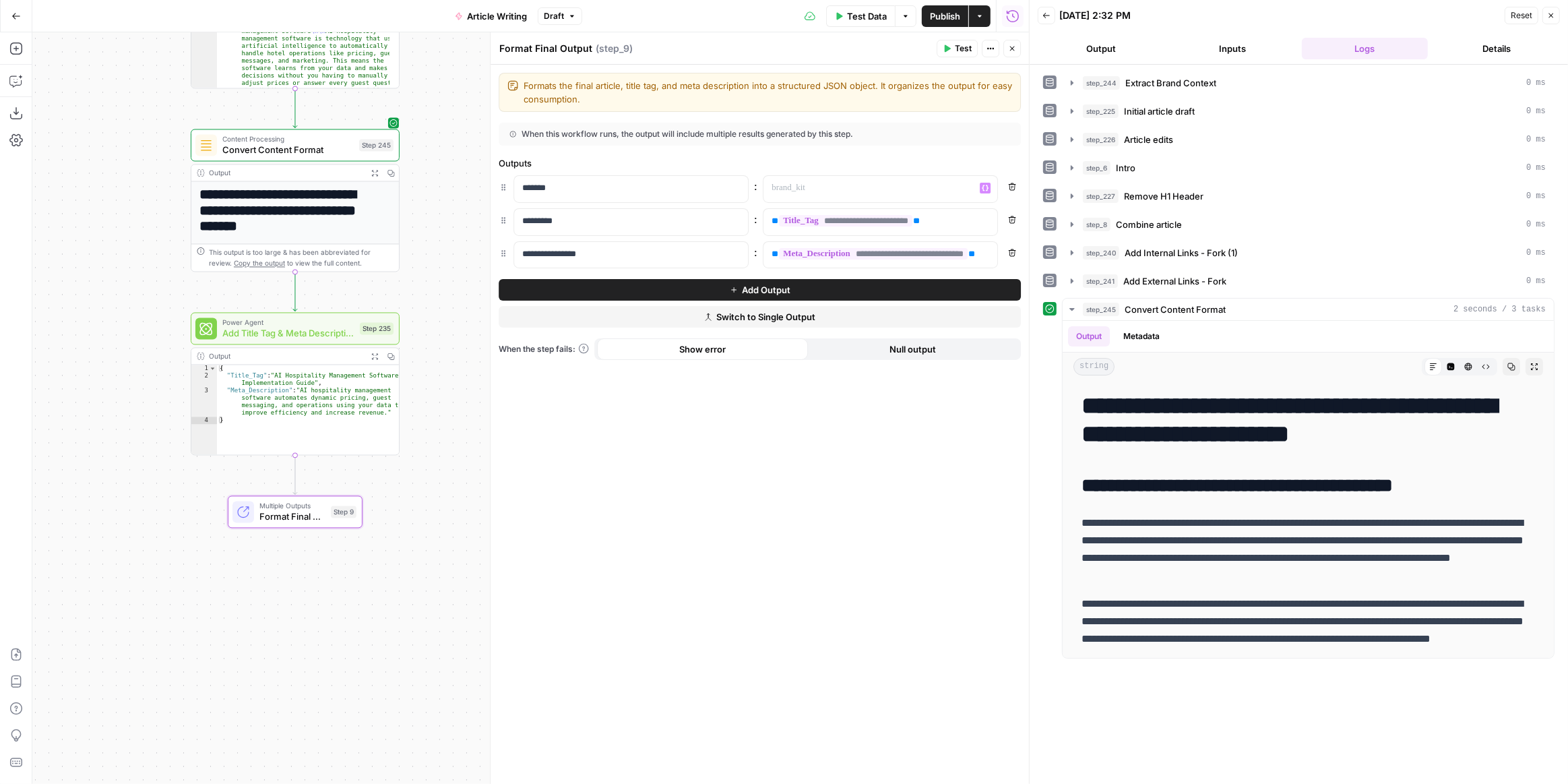
drag, startPoint x: 179, startPoint y: 256, endPoint x: 171, endPoint y: 231, distance: 26.2
click at [171, 231] on div "**********" at bounding box center [530, 408] width 997 height 752
click at [952, 190] on p at bounding box center [869, 188] width 197 height 14
click at [986, 188] on icon "button" at bounding box center [985, 188] width 7 height 7
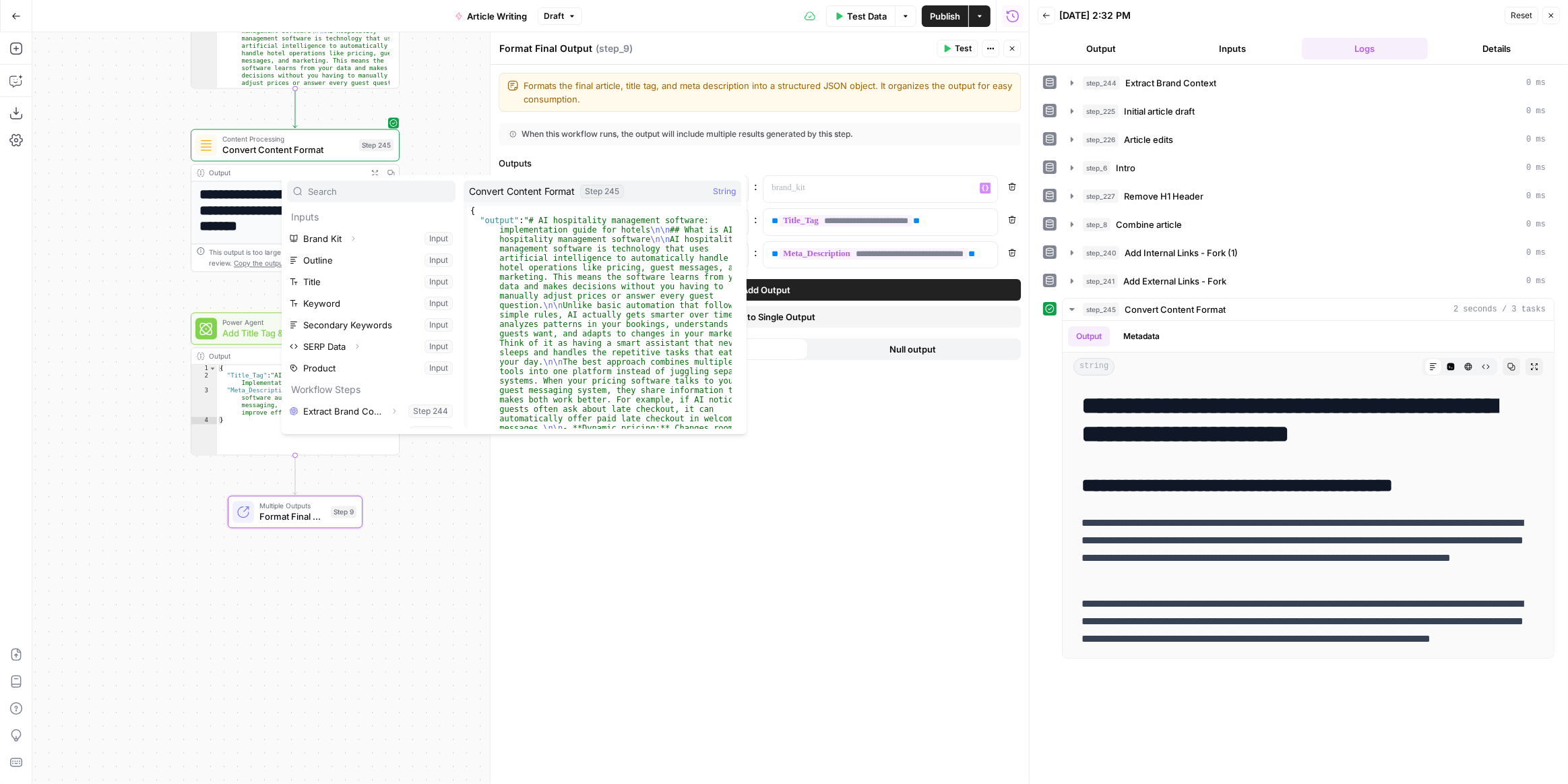
scroll to position [186, 0]
click at [390, 397] on icon "button" at bounding box center [394, 398] width 8 height 8
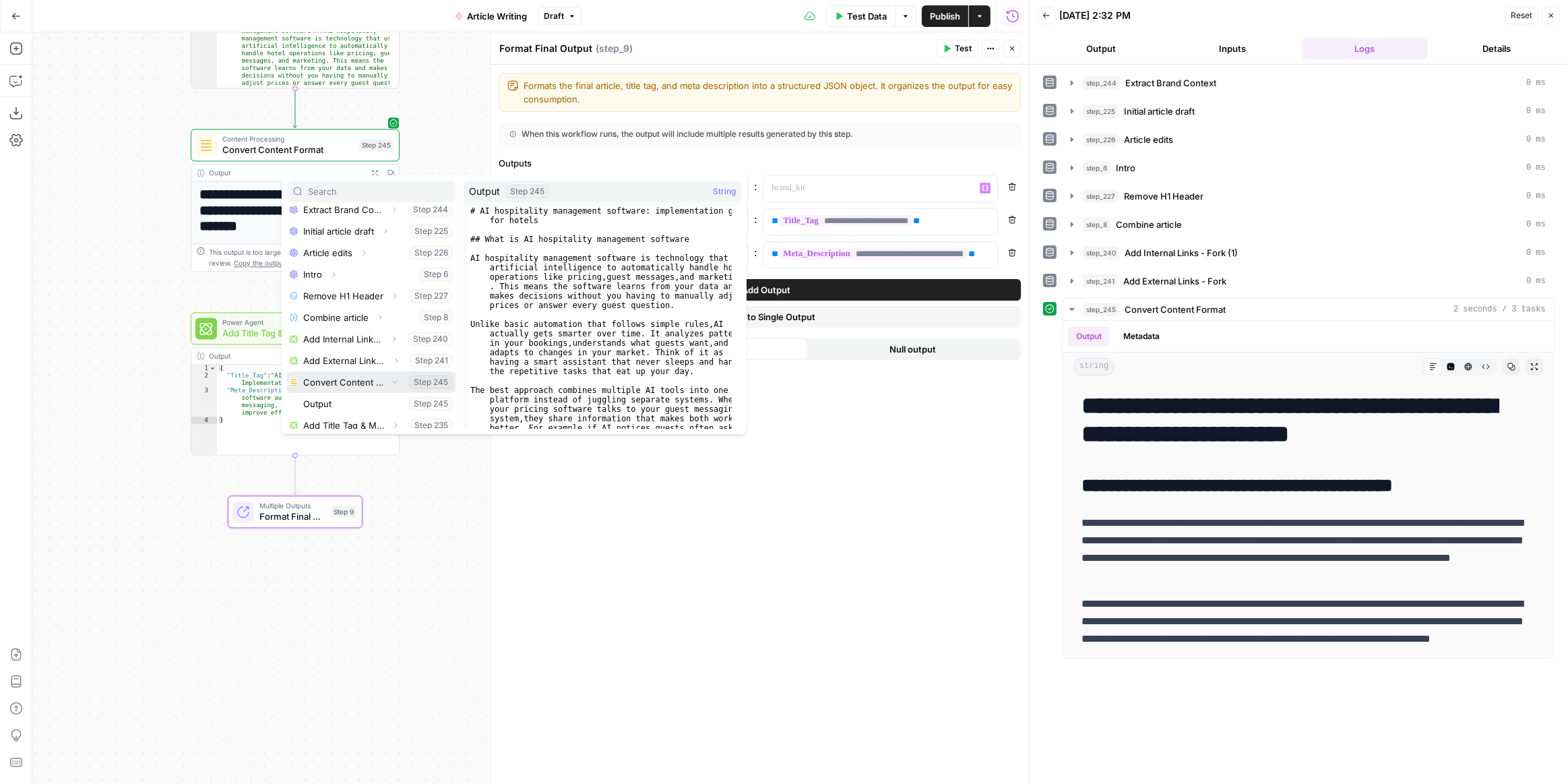
scroll to position [209, 0]
click at [349, 397] on button "Select variable Output" at bounding box center [377, 397] width 155 height 22
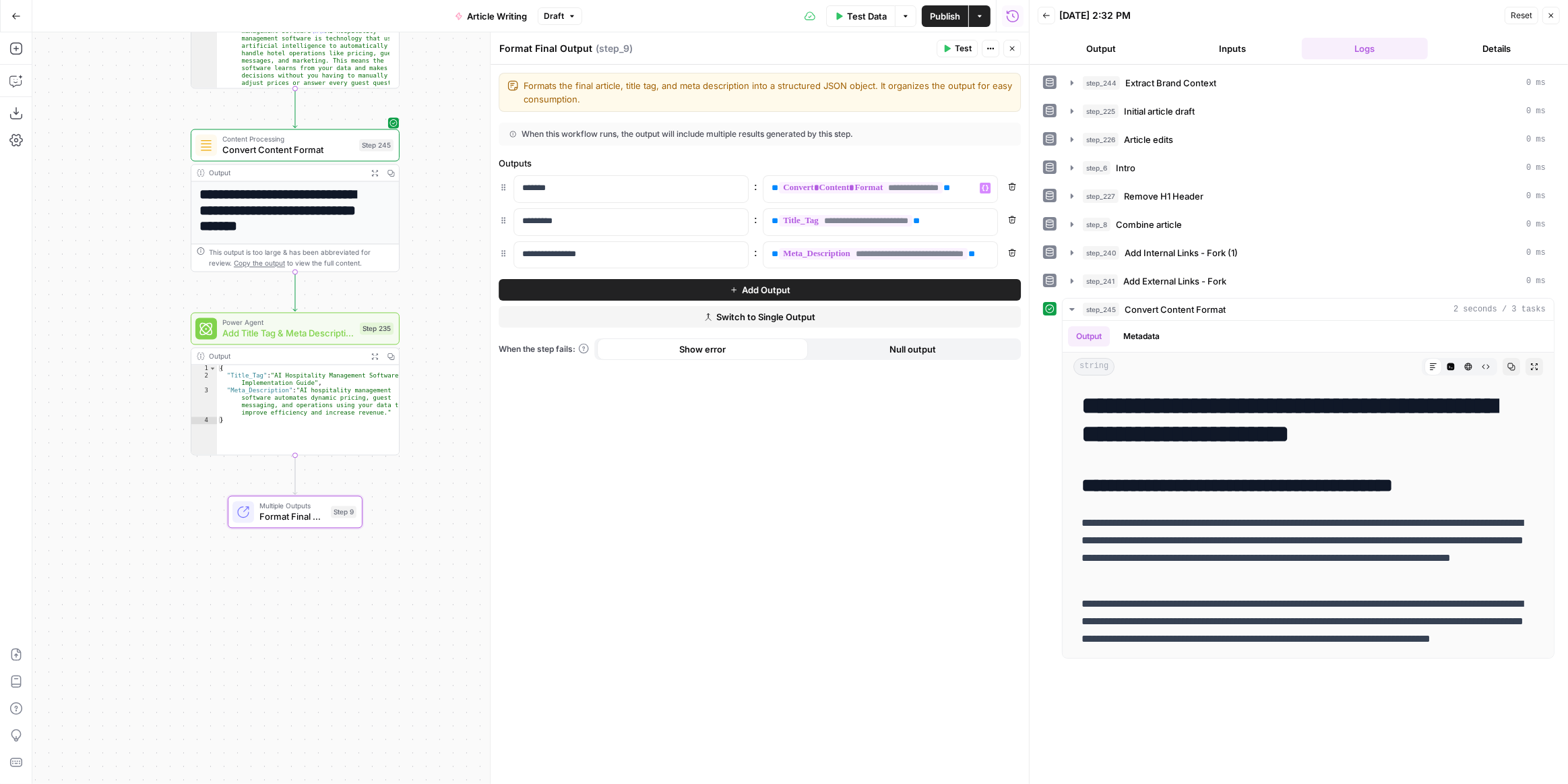
click at [951, 19] on span "Publish" at bounding box center [945, 16] width 30 height 14
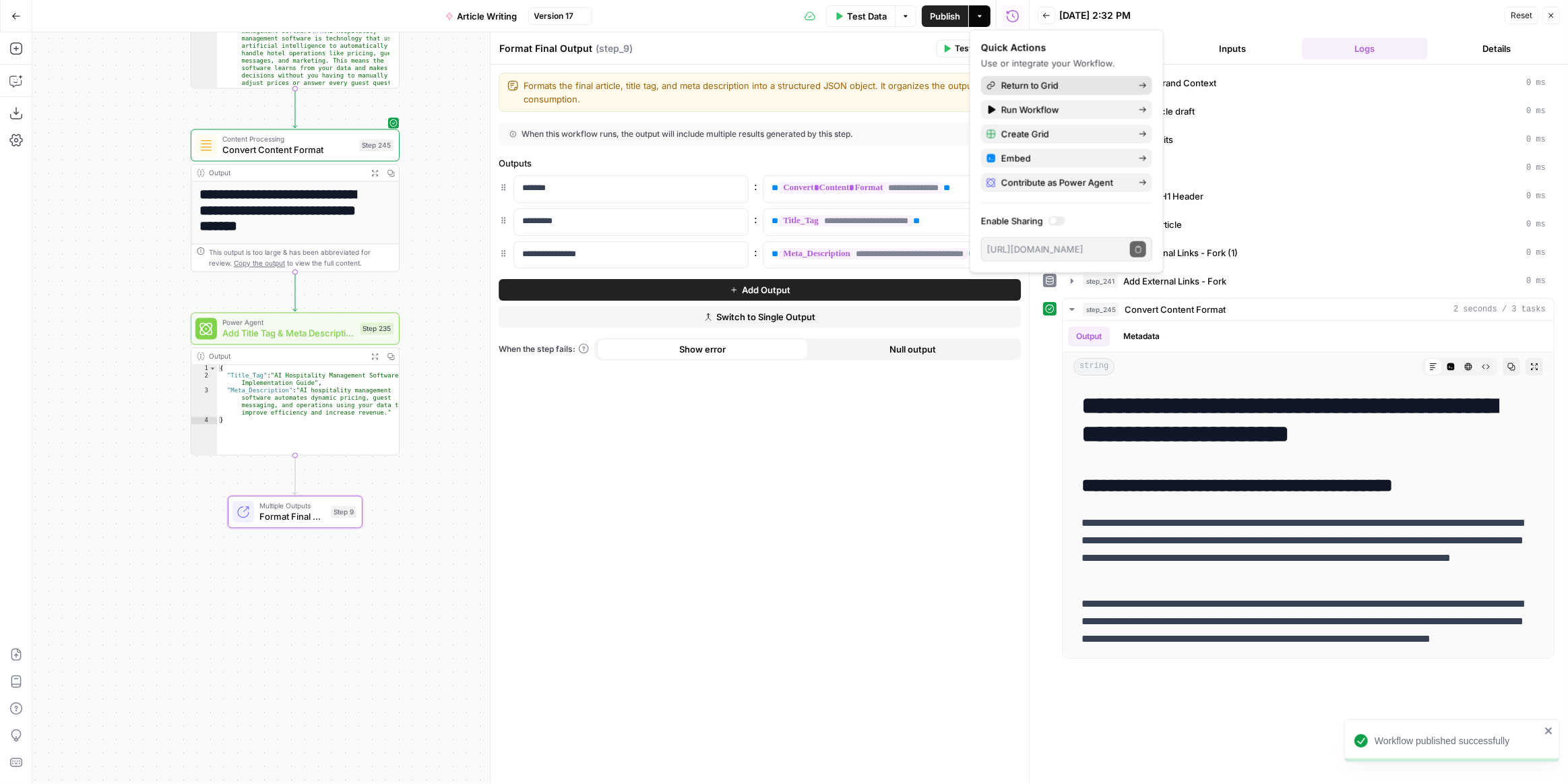
click at [1036, 84] on span "Return to Grid" at bounding box center [1065, 86] width 126 height 14
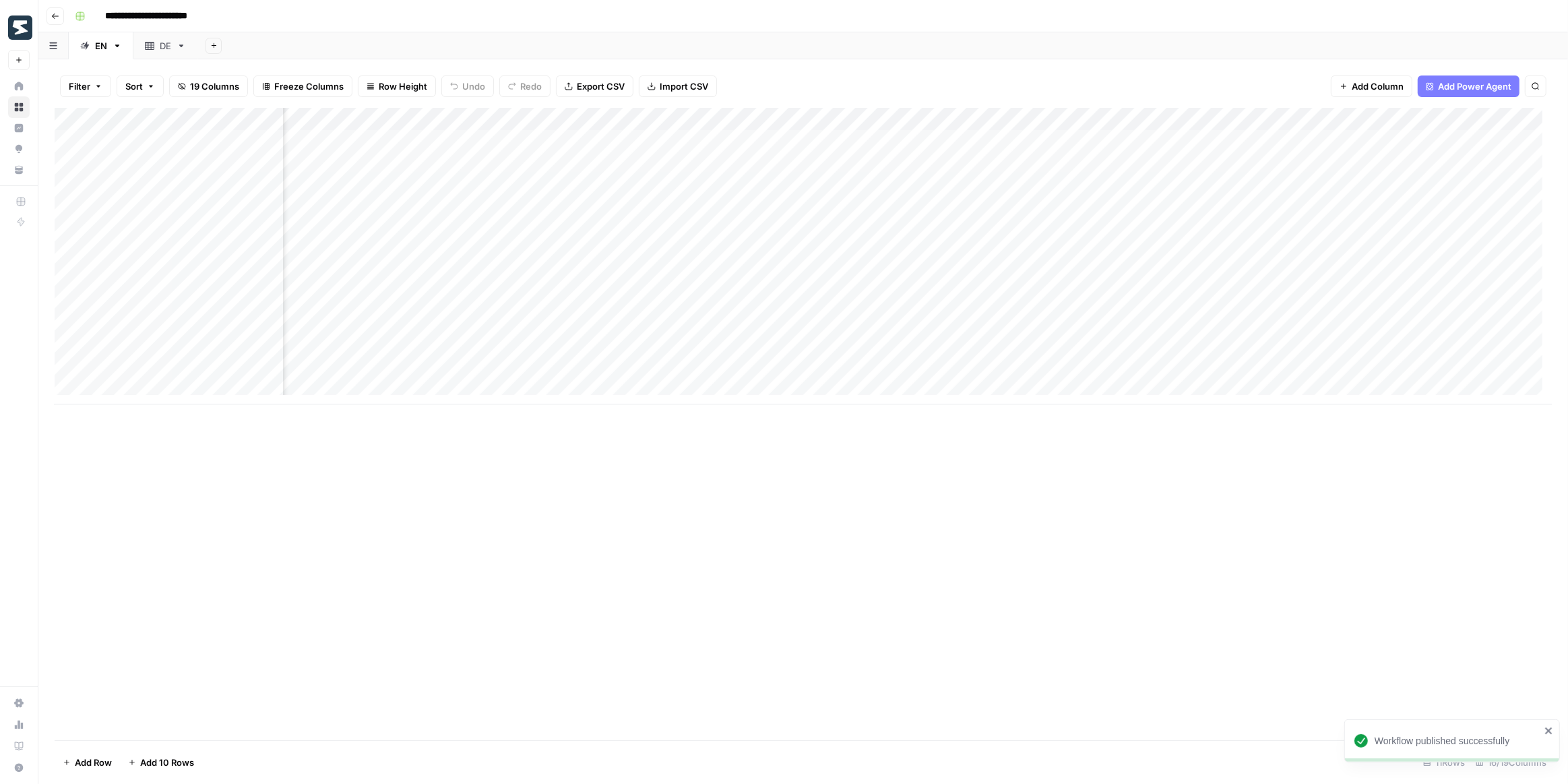
scroll to position [0, 623]
click at [1090, 141] on div "Add Column" at bounding box center [803, 256] width 1498 height 296
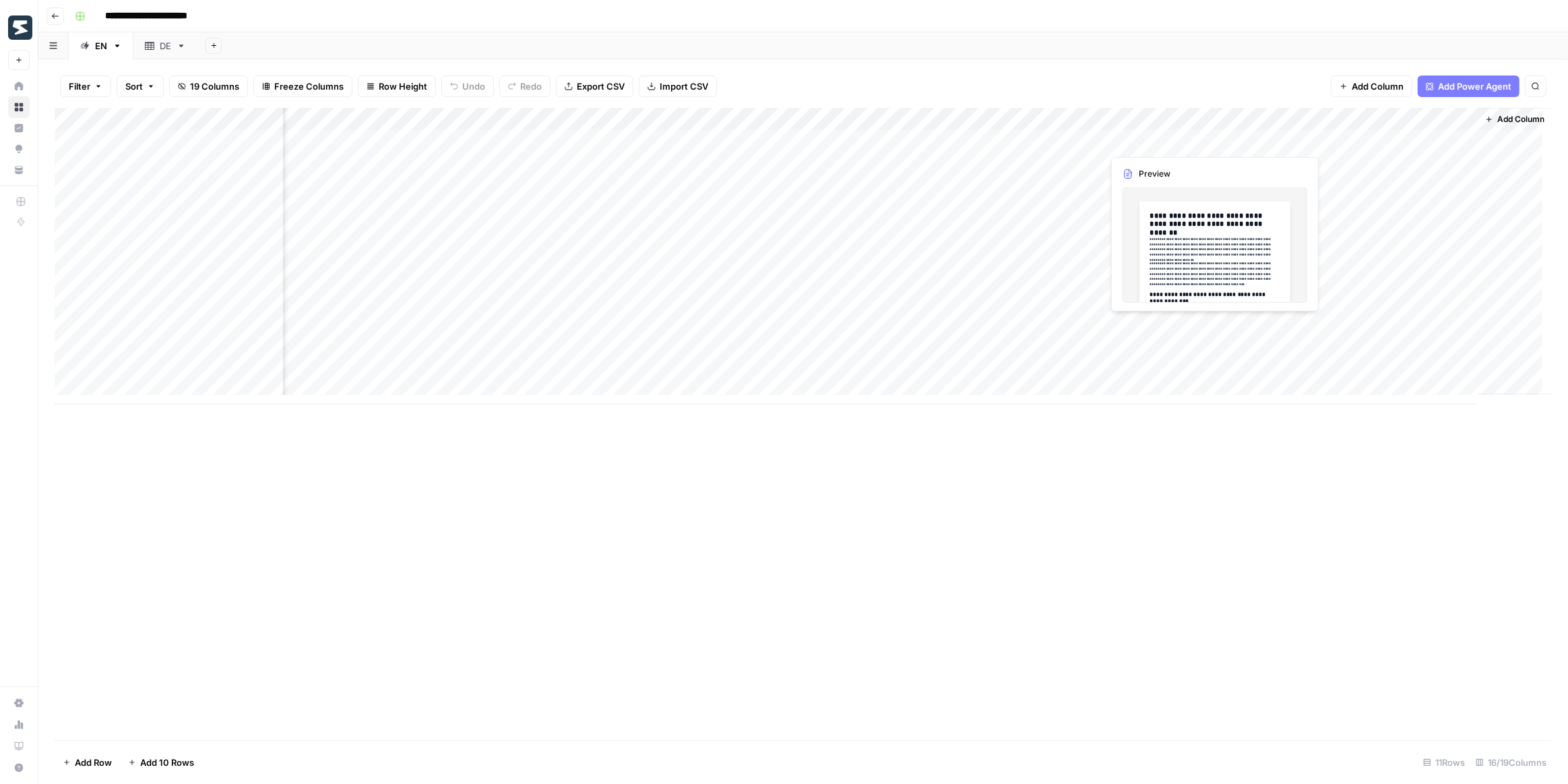
click at [1170, 145] on div "Add Column" at bounding box center [803, 256] width 1498 height 296
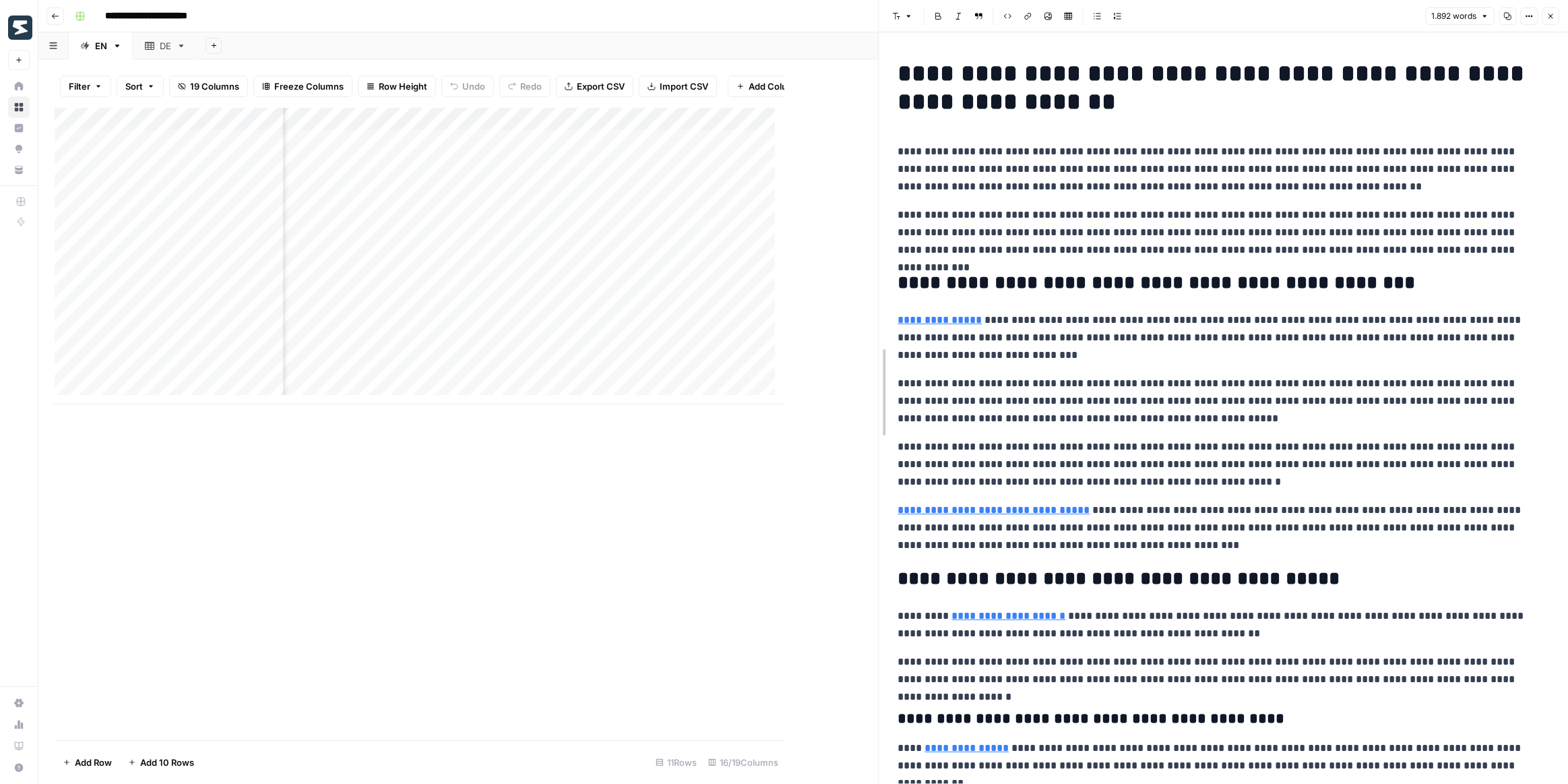
drag, startPoint x: 780, startPoint y: 434, endPoint x: 874, endPoint y: 448, distance: 95.0
click at [874, 448] on div at bounding box center [880, 392] width 14 height 784
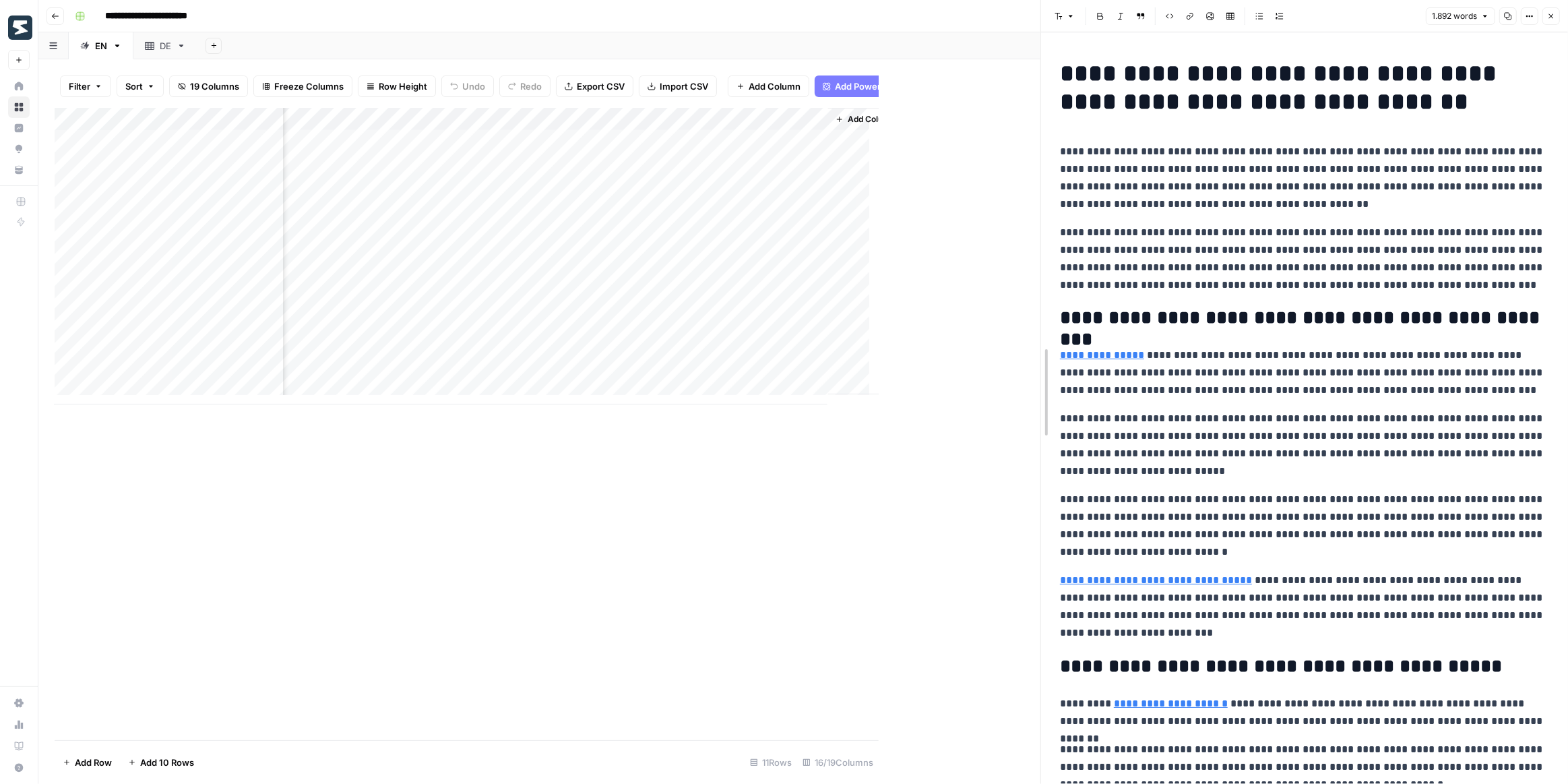
drag, startPoint x: 879, startPoint y: 441, endPoint x: 1047, endPoint y: 447, distance: 168.1
click at [1047, 447] on div at bounding box center [1042, 392] width 14 height 784
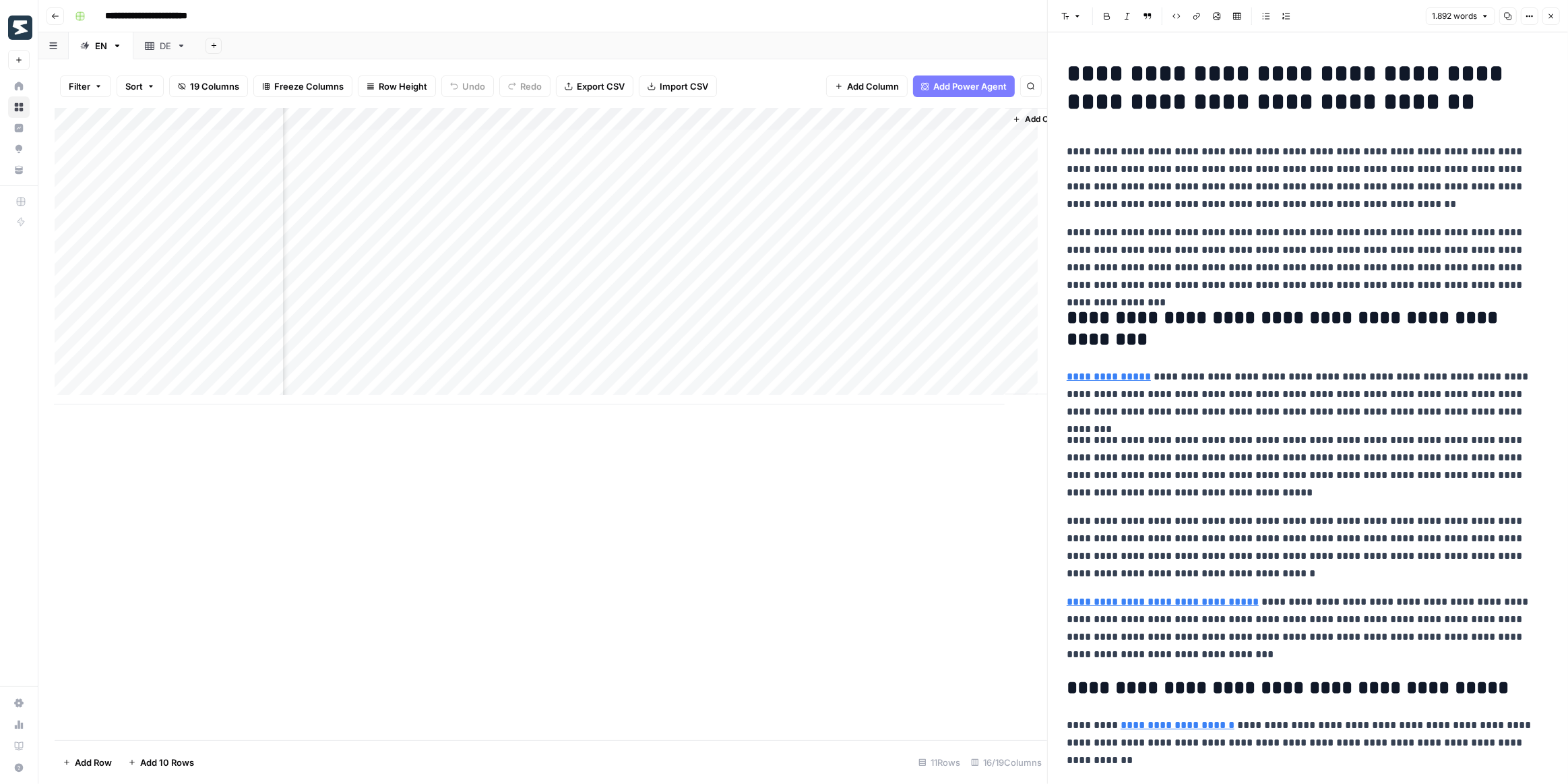
scroll to position [0, 1116]
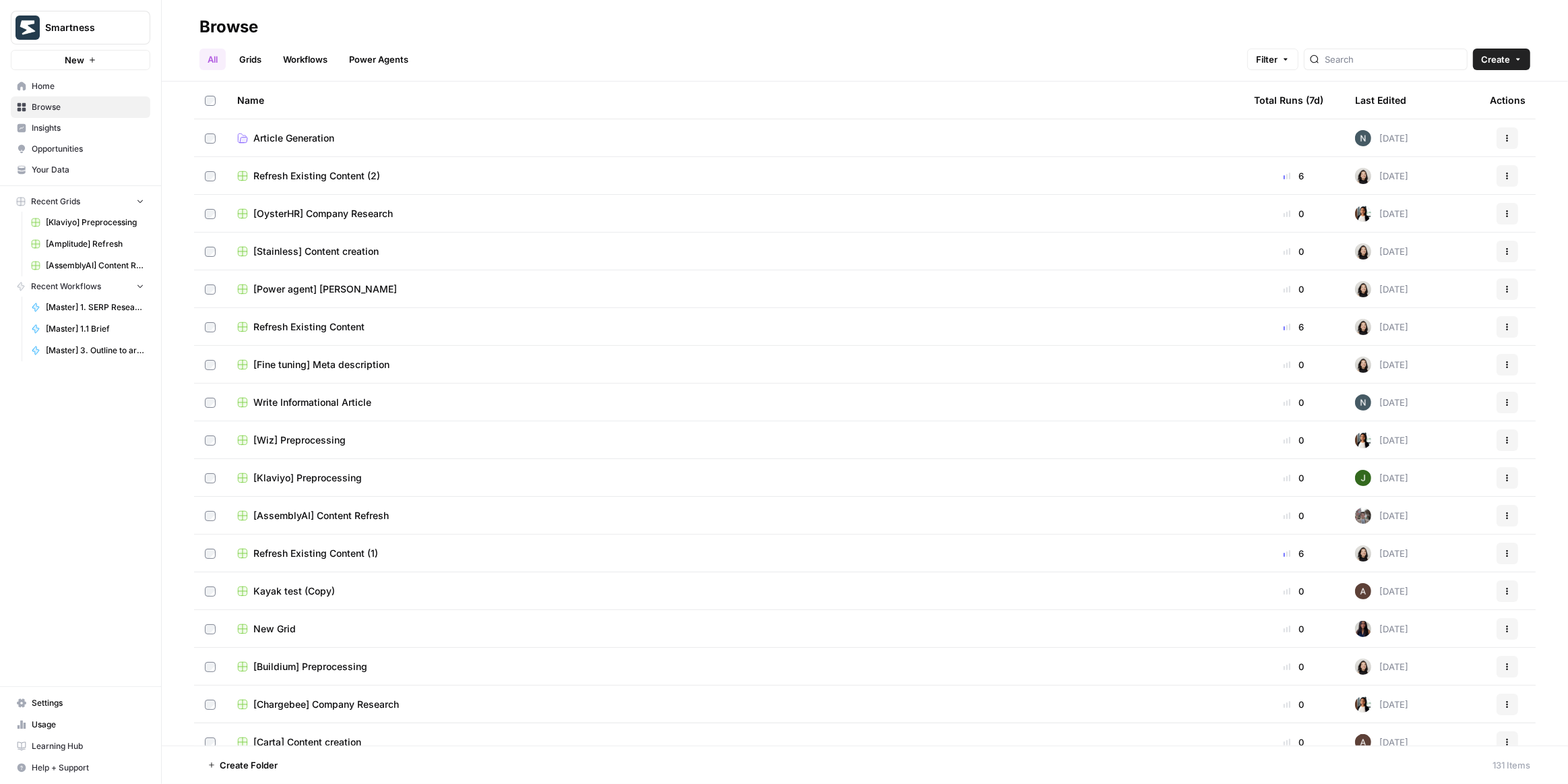
click at [92, 23] on span "Smartness" at bounding box center [86, 28] width 81 height 14
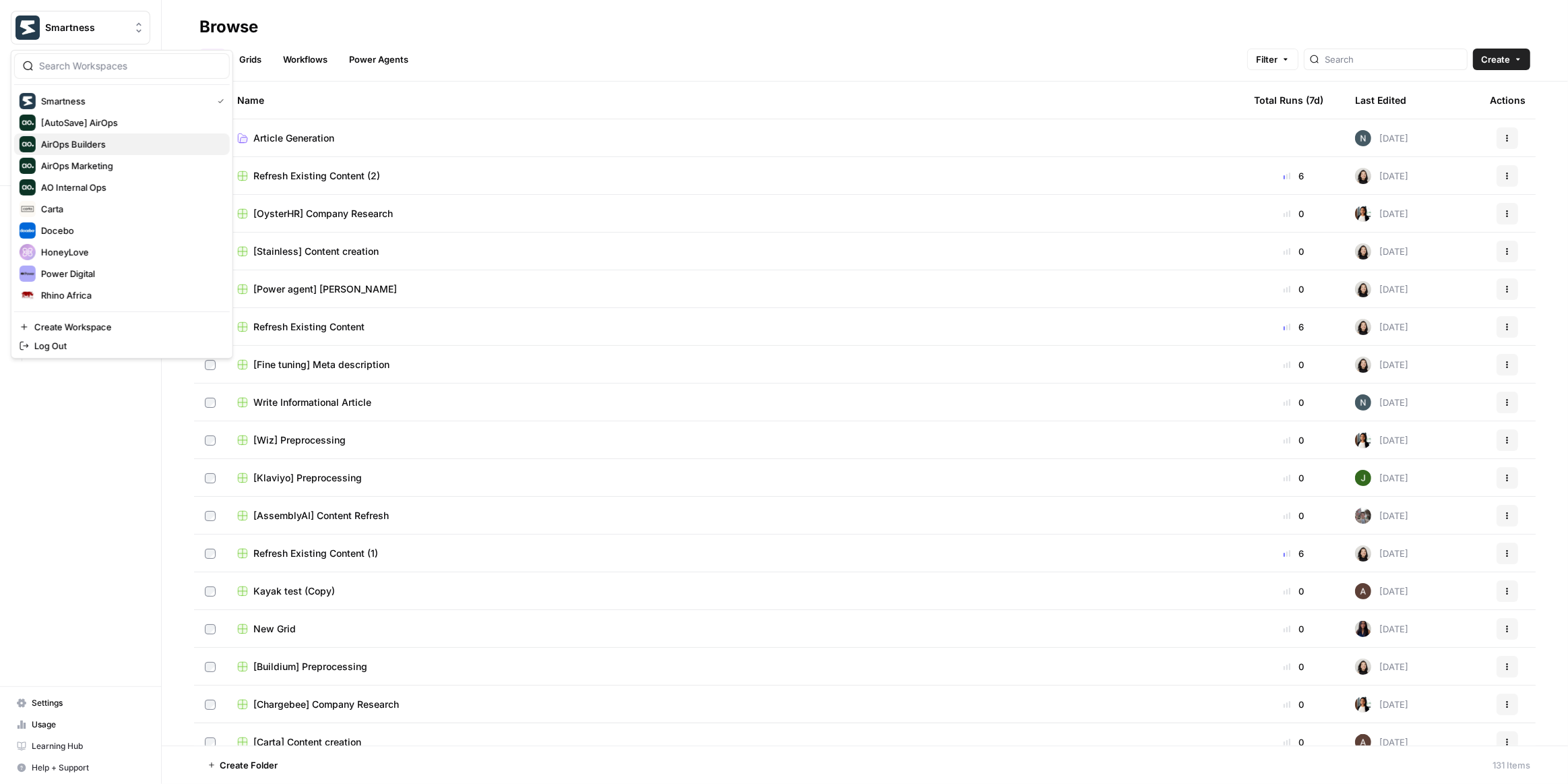
click at [101, 148] on span "AirOps Builders" at bounding box center [129, 145] width 177 height 14
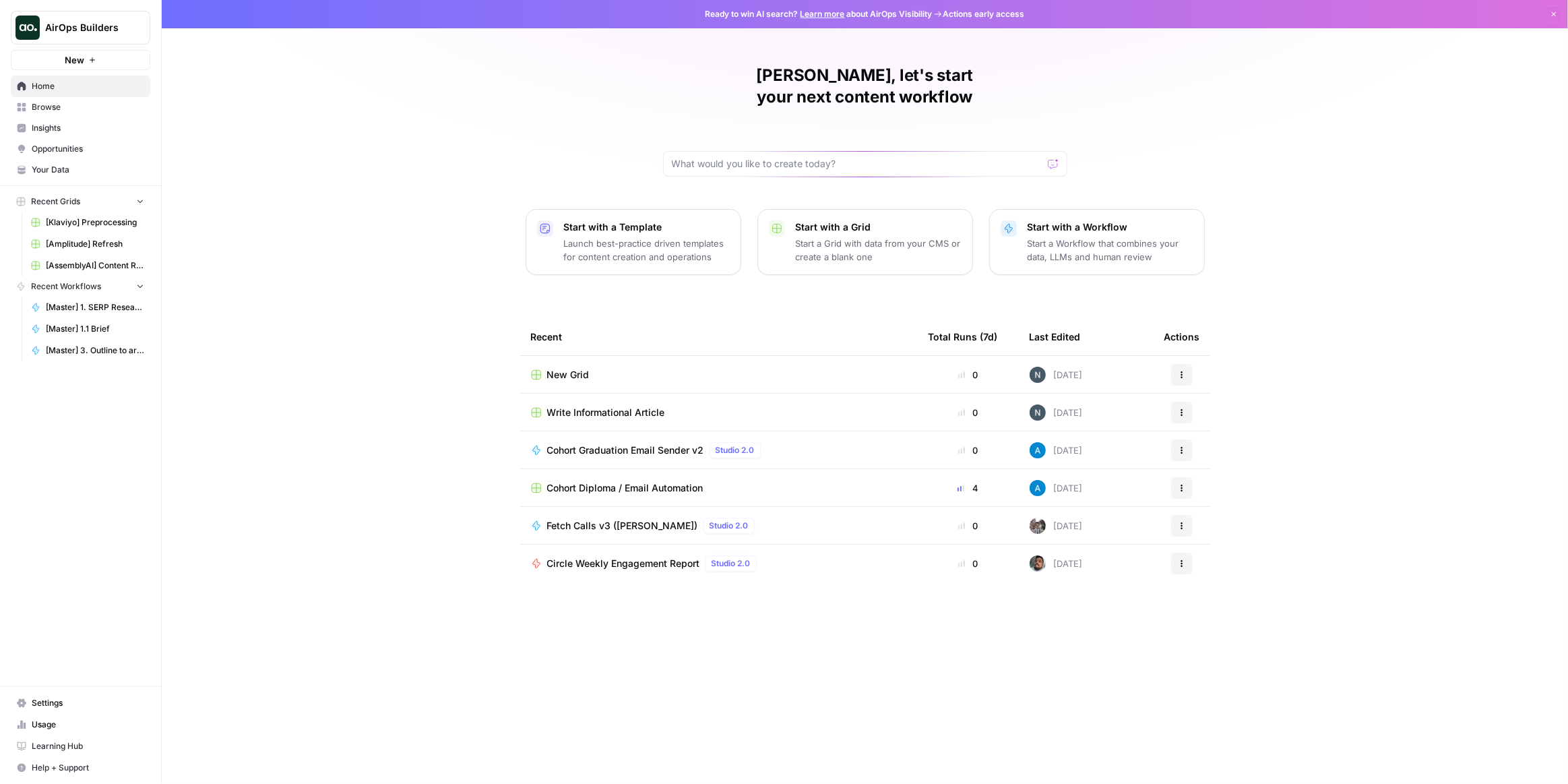
click at [96, 96] on link "Browse" at bounding box center [80, 107] width 139 height 22
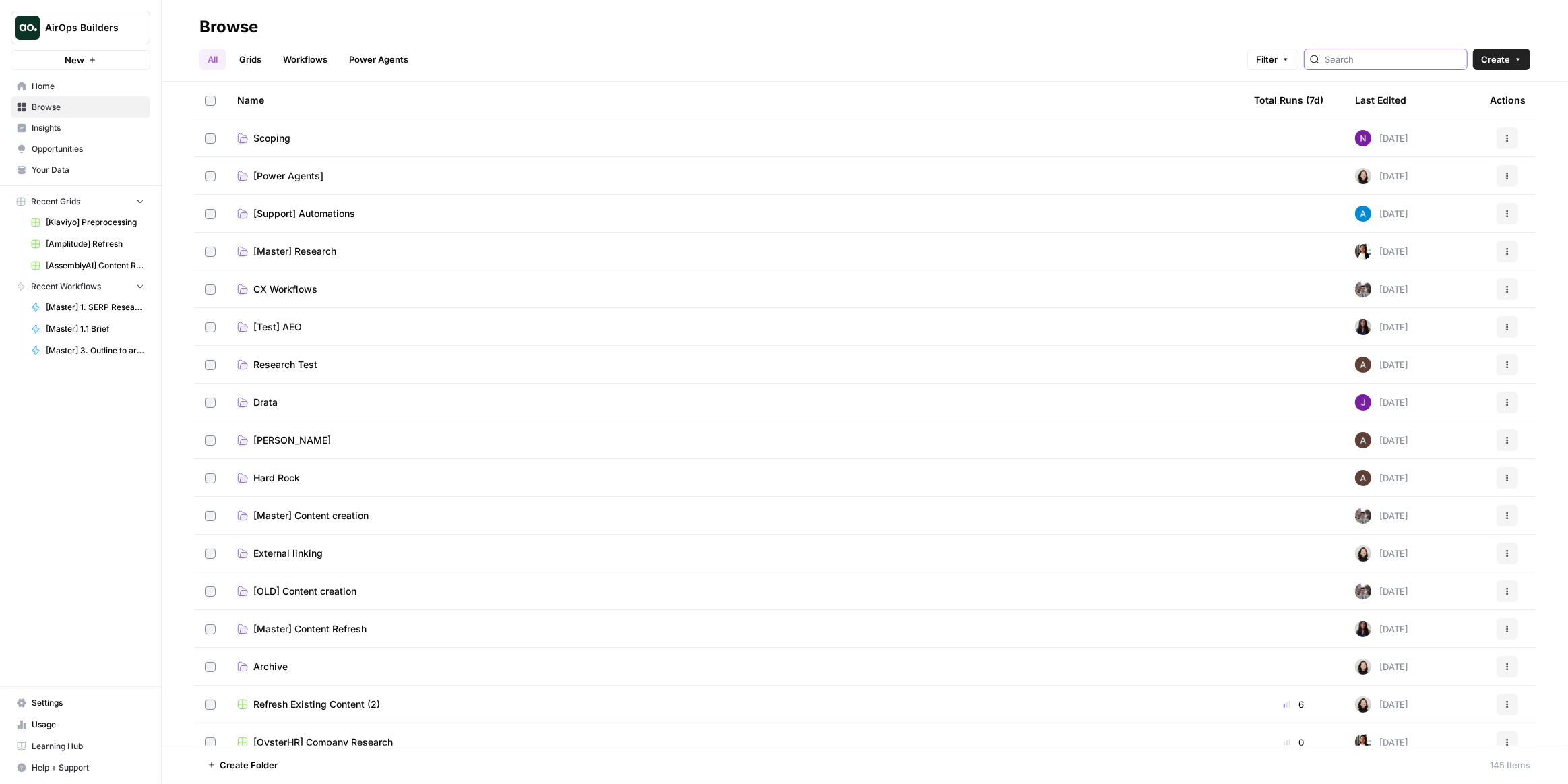
click at [1375, 54] on input "search" at bounding box center [1393, 60] width 137 height 14
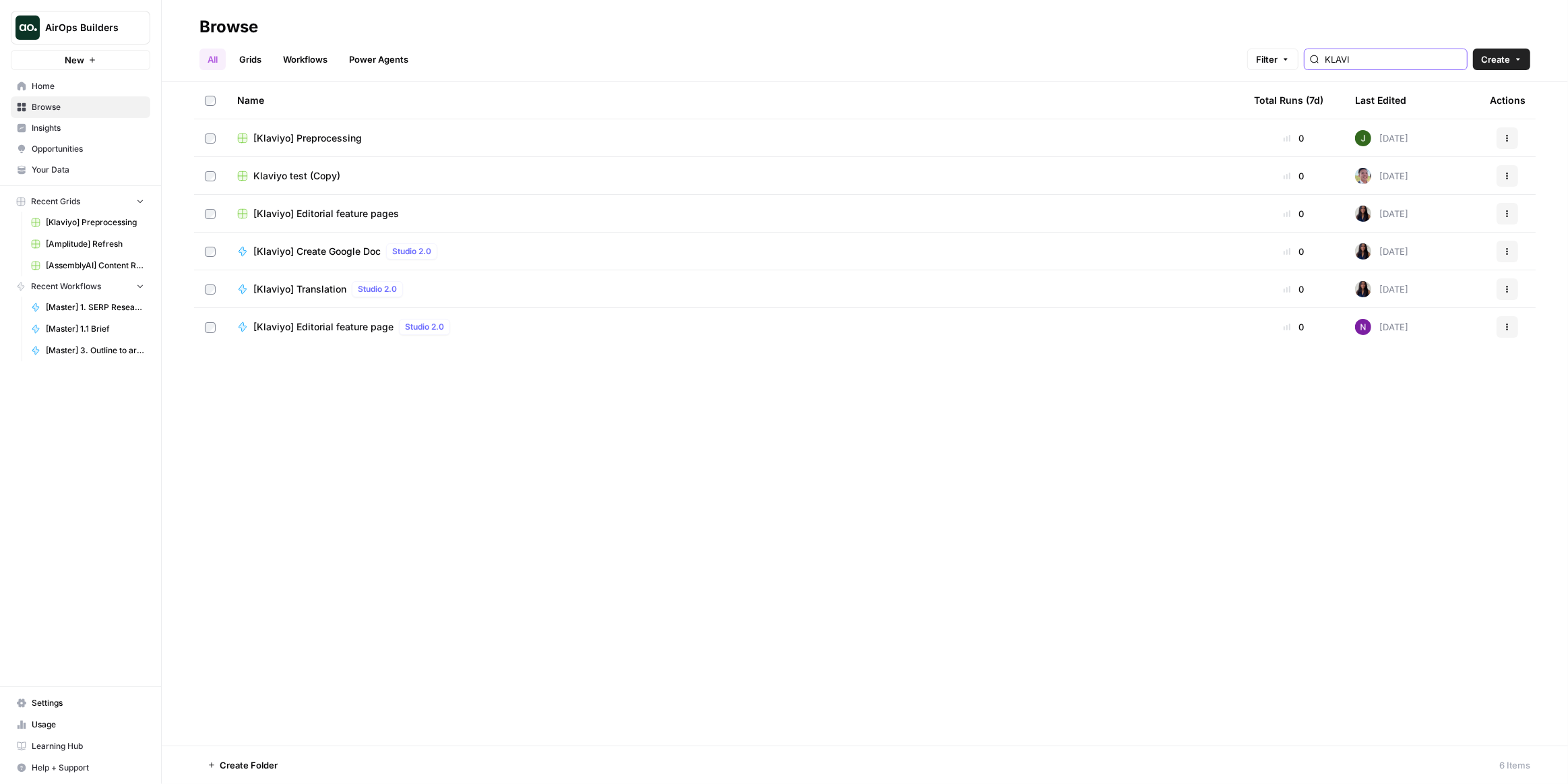
type input "KLAVI"
click at [345, 171] on div "Klaviyo test (Copy)" at bounding box center [735, 176] width 996 height 14
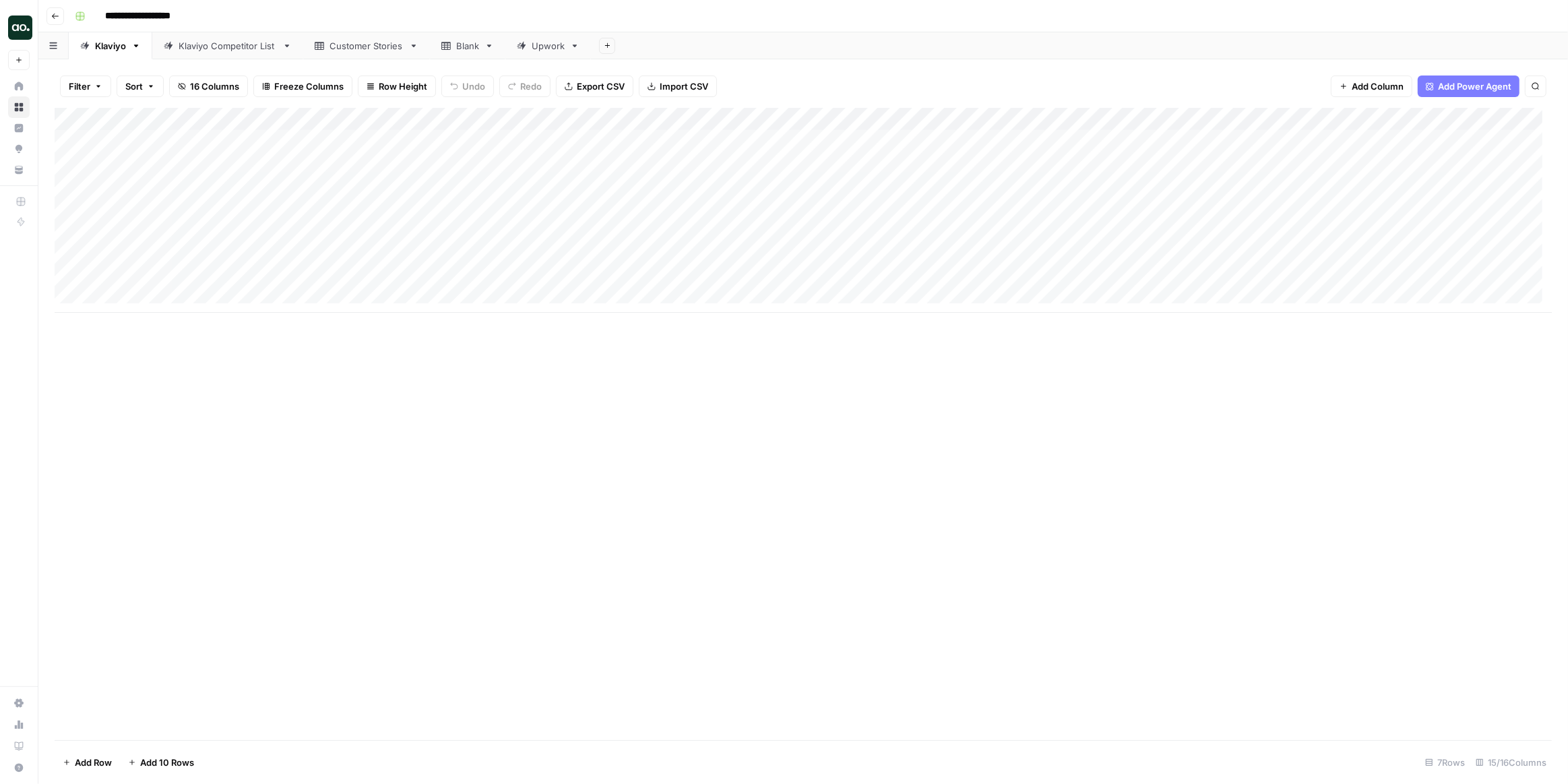
click at [62, 14] on button "Go back" at bounding box center [55, 16] width 17 height 17
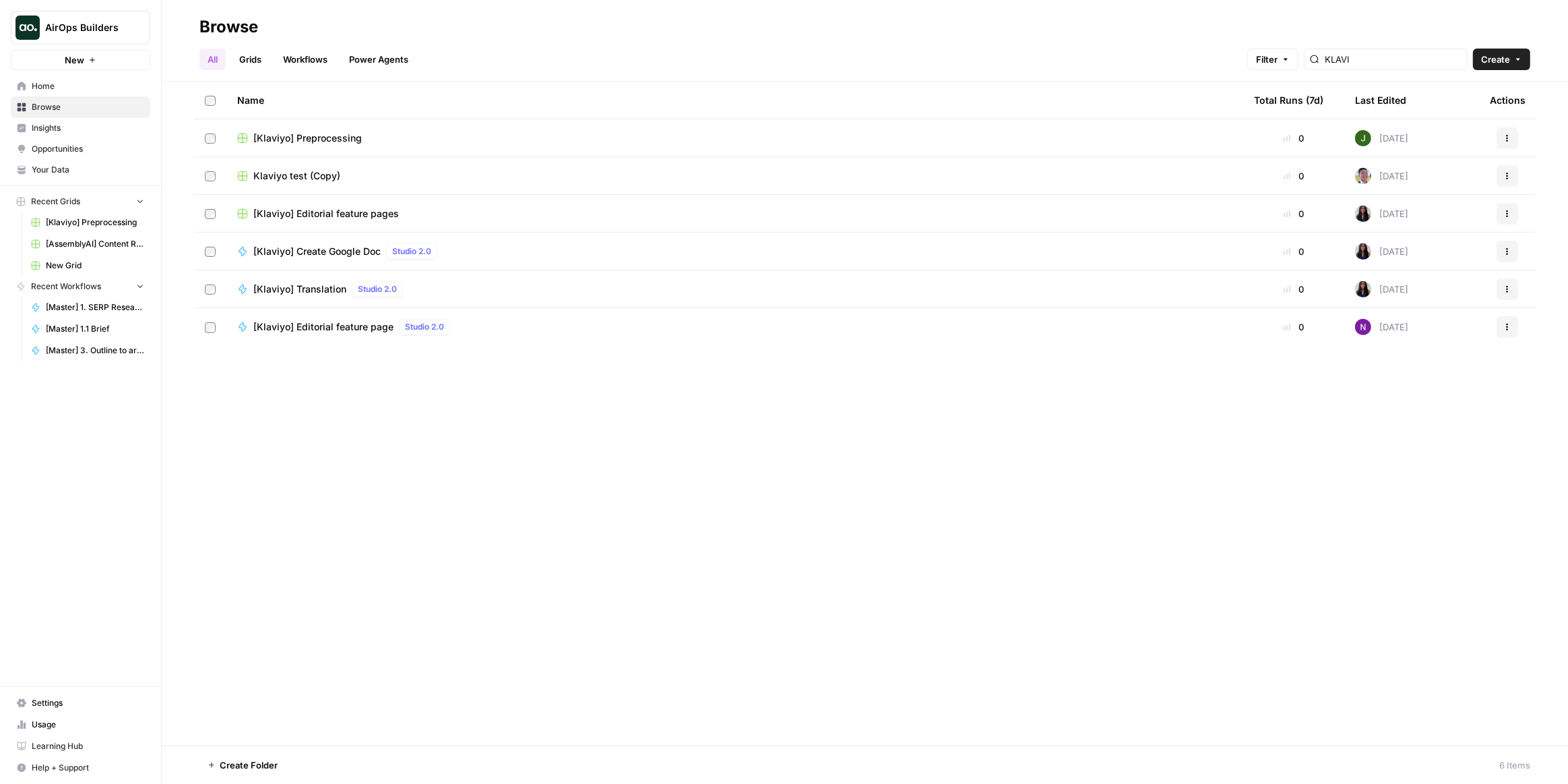
click at [1403, 45] on div "All Grids Workflows Power Agents Filter KLAVI Create" at bounding box center [864, 54] width 1331 height 32
click at [1401, 54] on input "KLAVI" at bounding box center [1393, 60] width 137 height 14
click at [318, 135] on span "[Klaviyo] Preprocessing" at bounding box center [307, 139] width 108 height 14
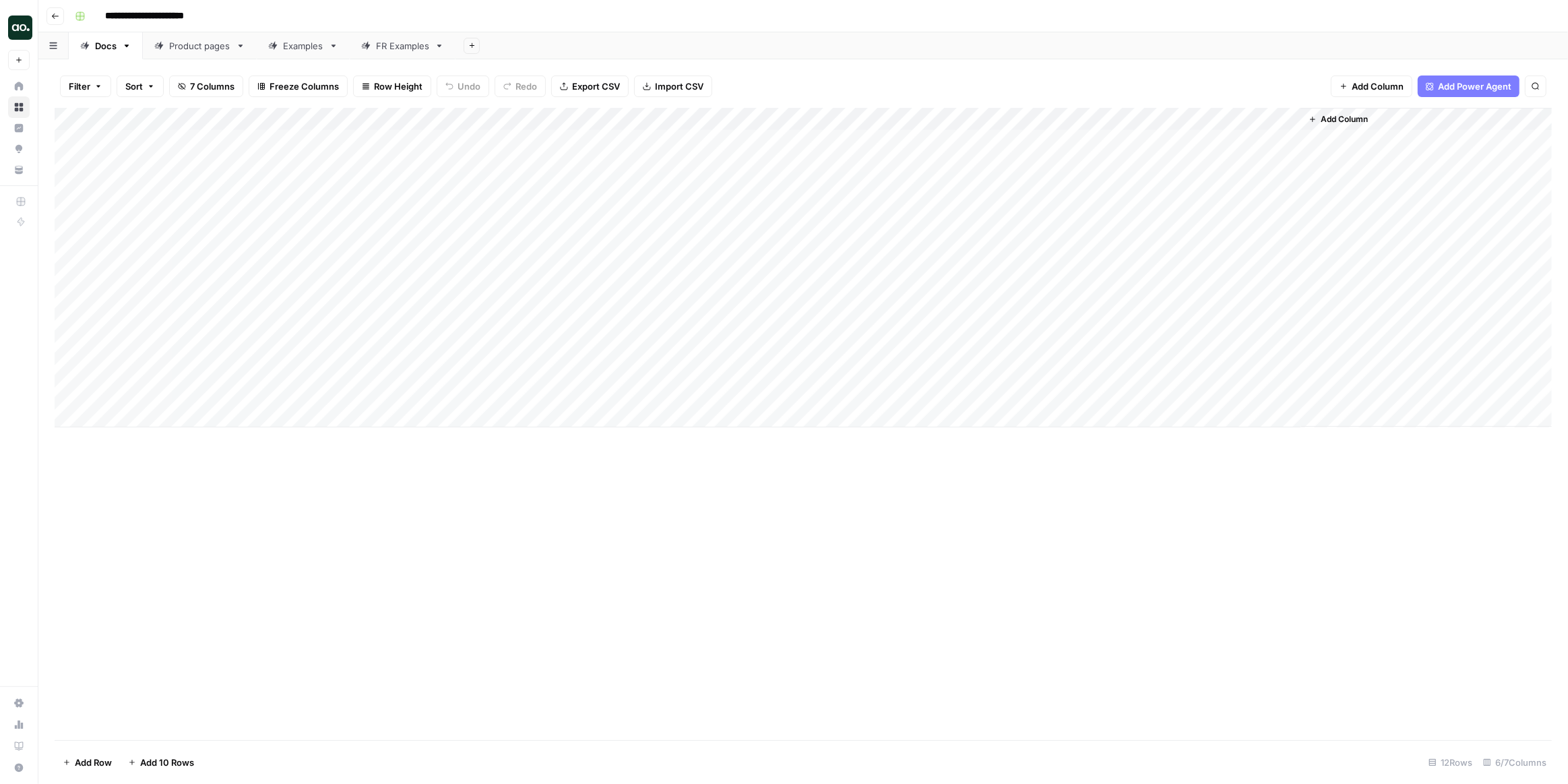
click at [169, 416] on div "Add Column" at bounding box center [803, 268] width 1498 height 320
click at [165, 411] on textarea at bounding box center [209, 418] width 216 height 19
click at [452, 549] on div "Add Column" at bounding box center [803, 424] width 1498 height 632
click at [1195, 373] on div "Add Column" at bounding box center [803, 279] width 1498 height 342
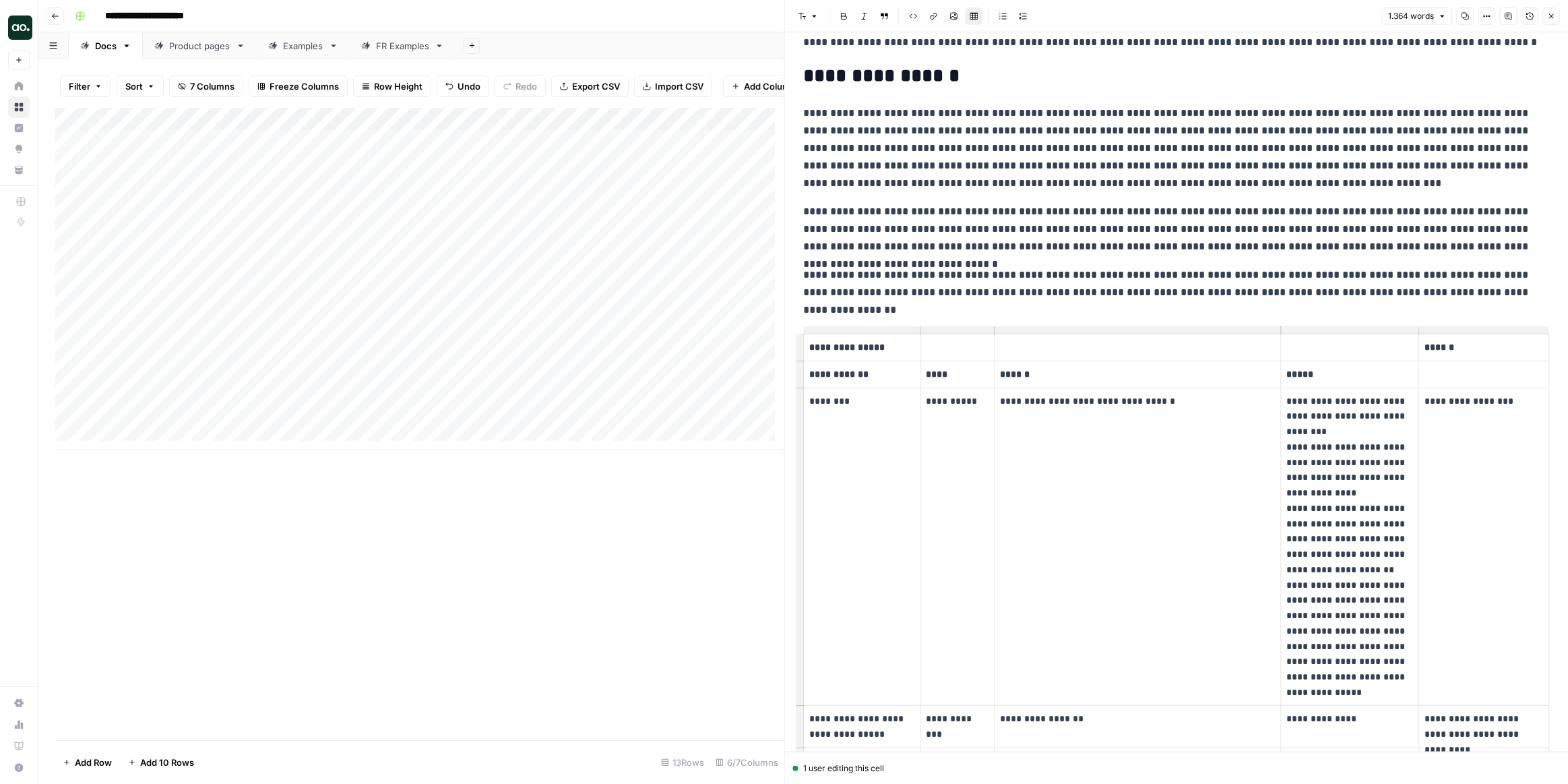
scroll to position [73, 0]
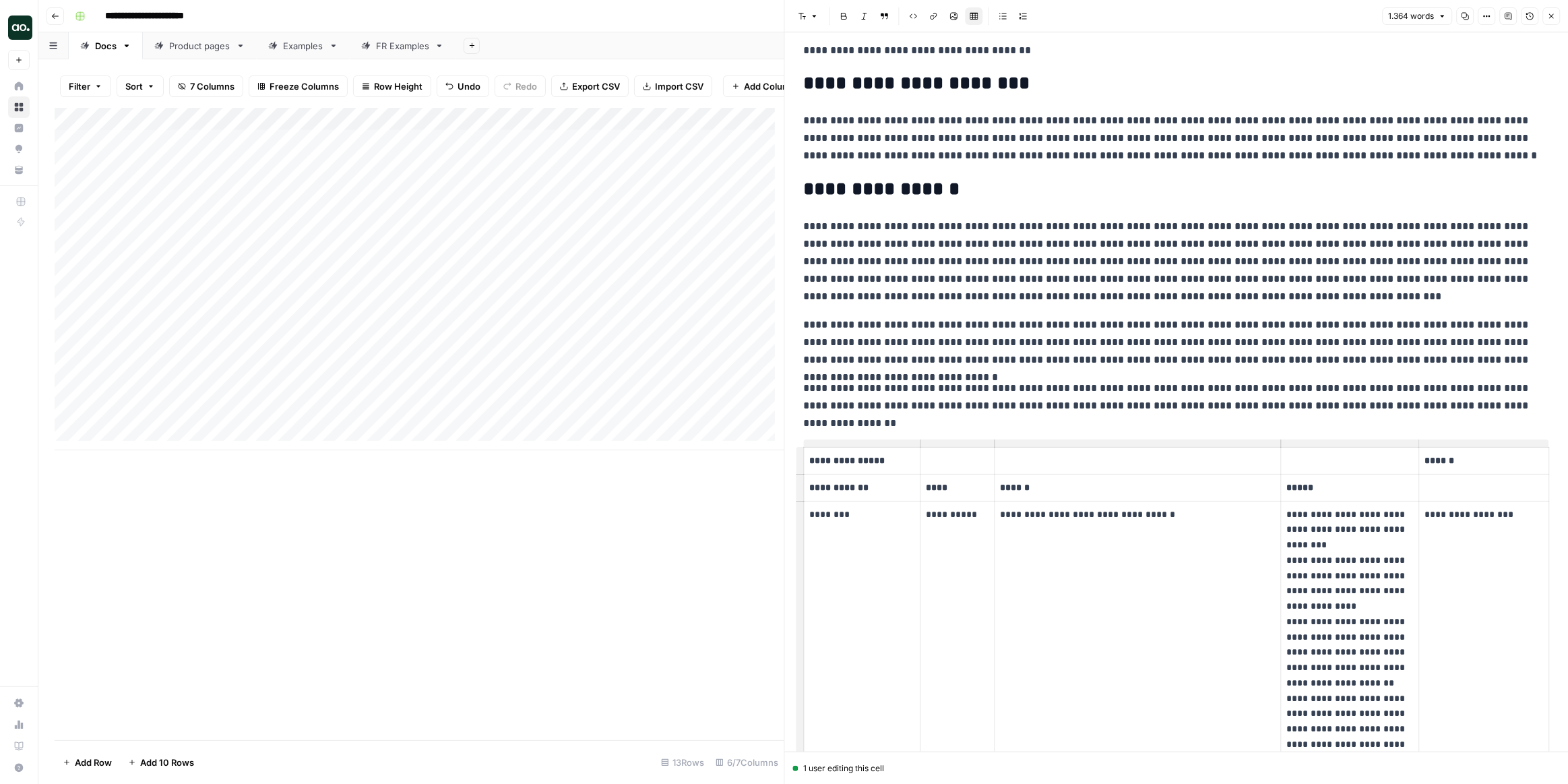
click at [1556, 20] on button "Close" at bounding box center [1552, 16] width 17 height 17
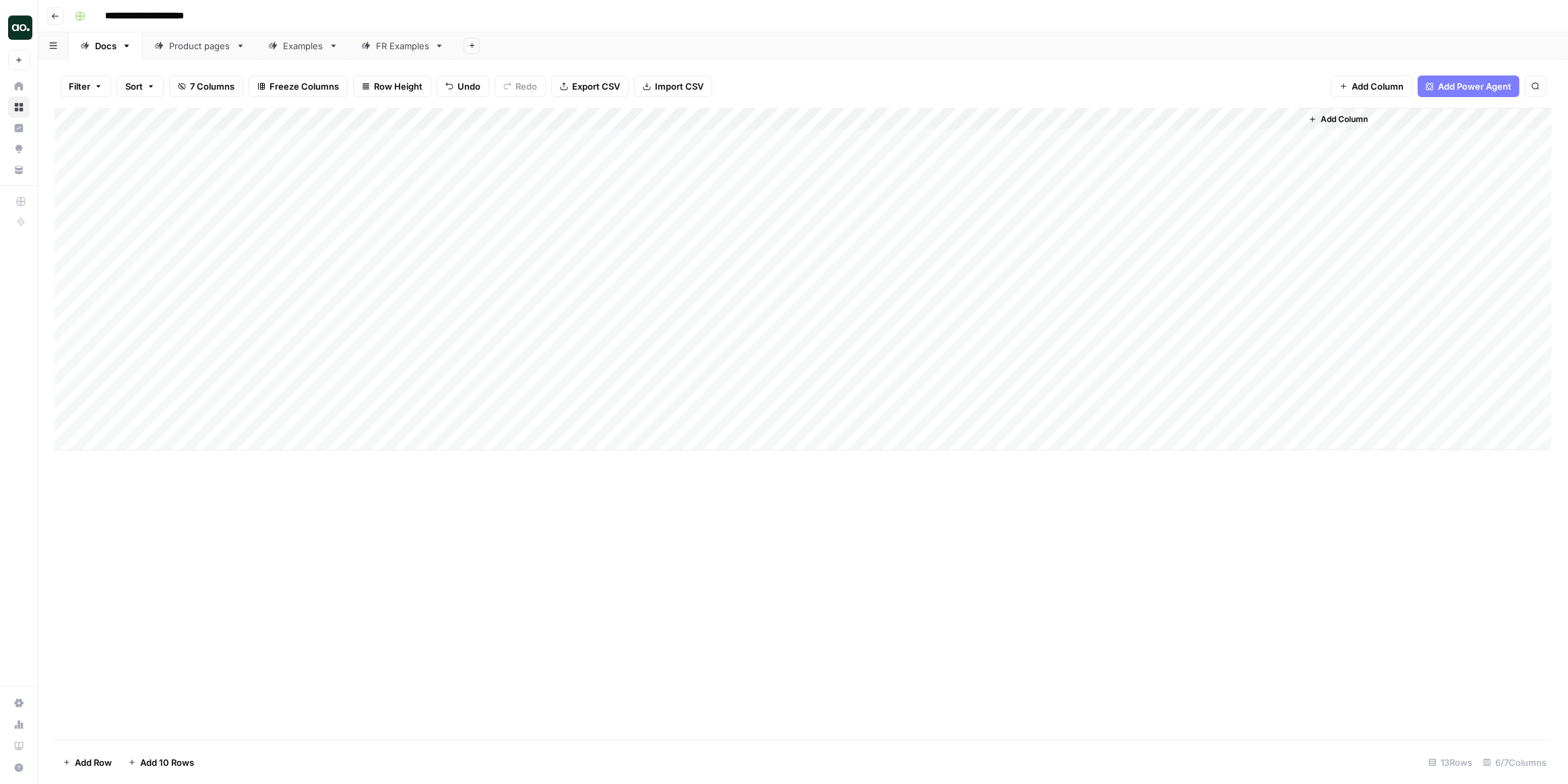
click at [55, 15] on icon "button" at bounding box center [55, 16] width 8 height 8
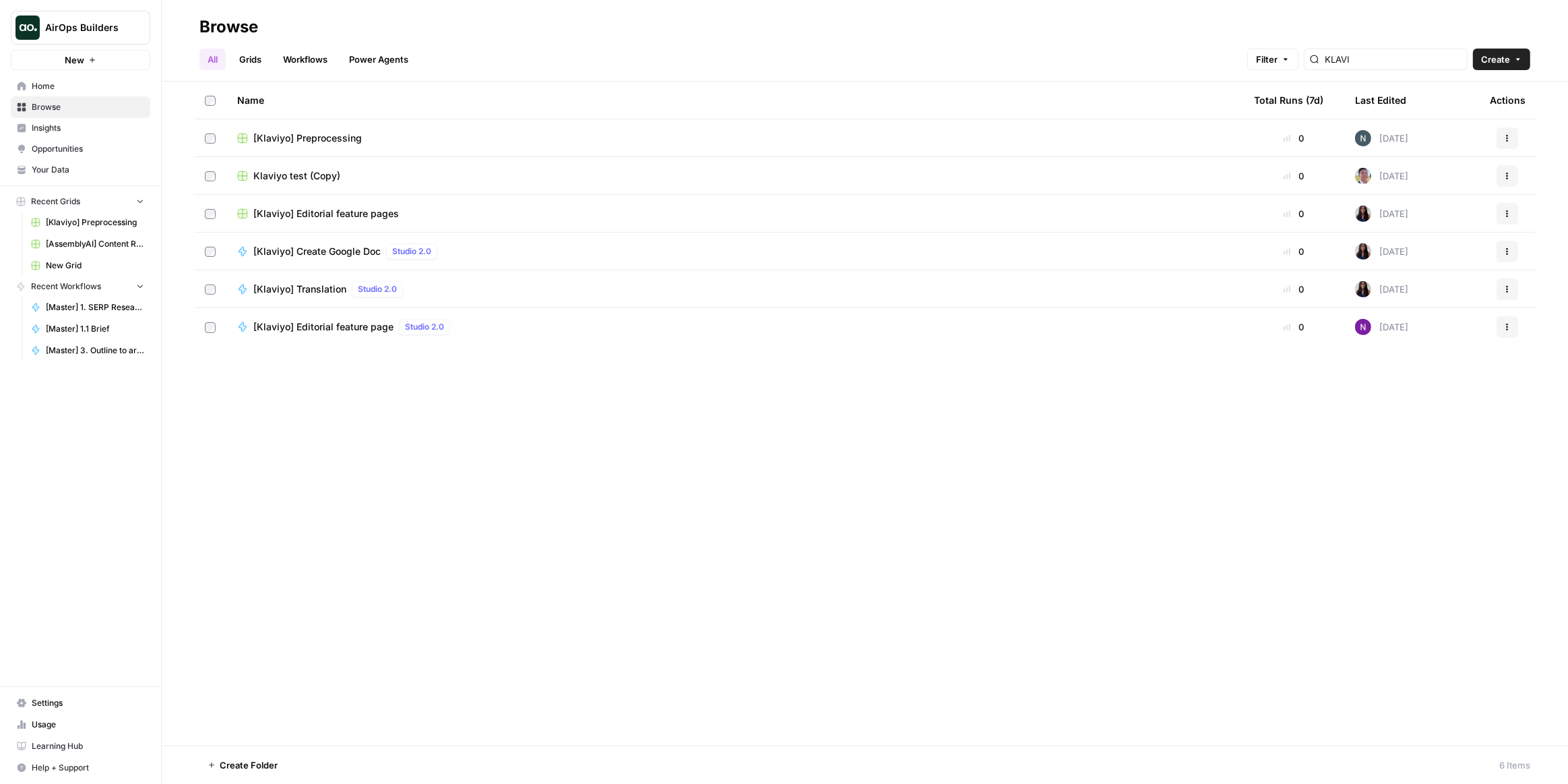
click at [99, 94] on link "Home" at bounding box center [80, 86] width 139 height 22
